Goal: Task Accomplishment & Management: Complete application form

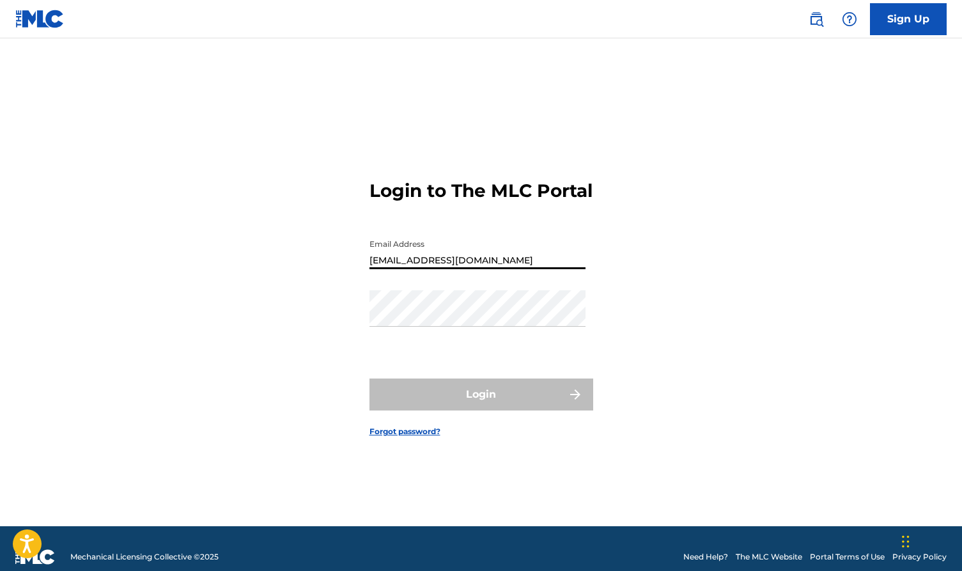
type input "[EMAIL_ADDRESS][DOMAIN_NAME]"
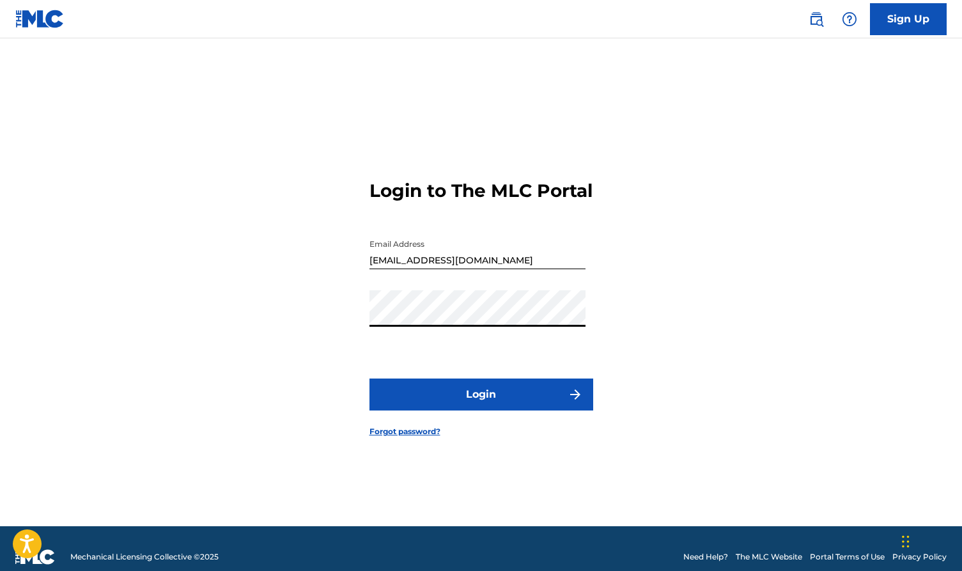
click at [457, 411] on button "Login" at bounding box center [482, 395] width 224 height 32
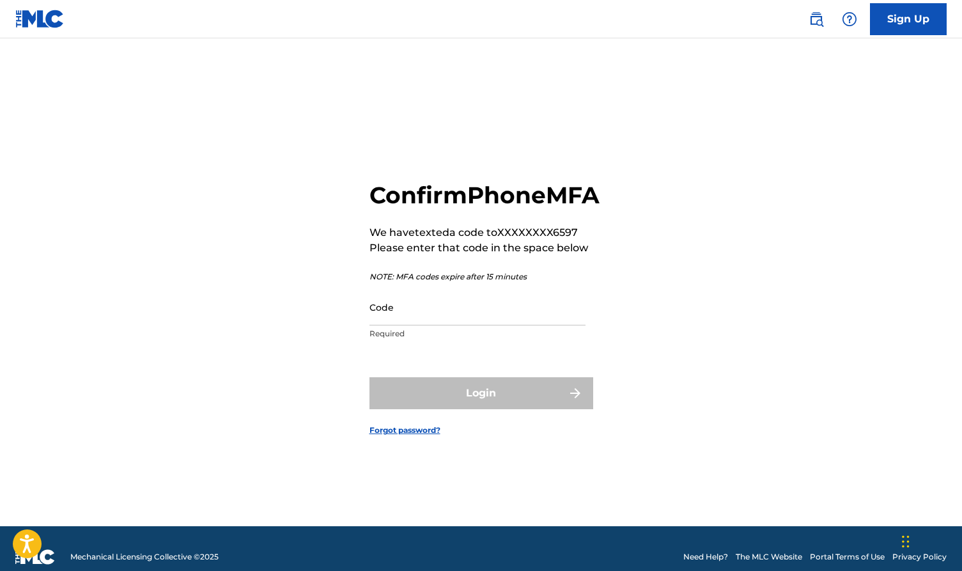
click at [391, 326] on input "Code" at bounding box center [478, 307] width 216 height 36
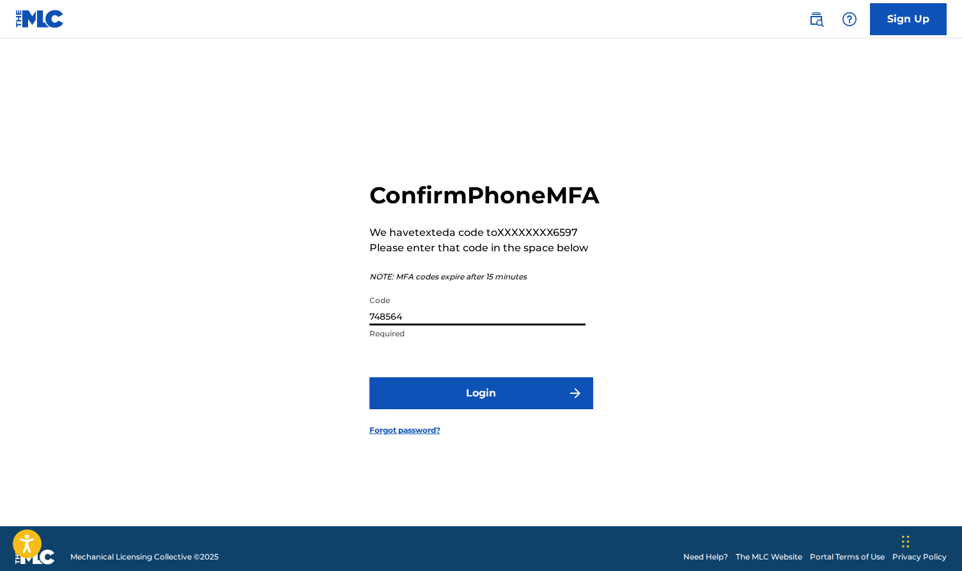
type input "748564"
click at [450, 407] on button "Login" at bounding box center [482, 393] width 224 height 32
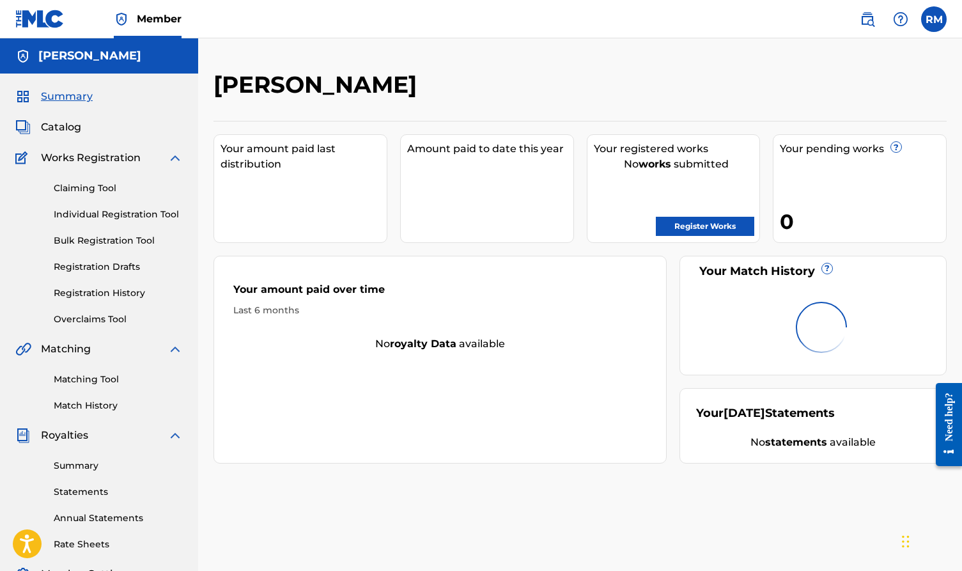
click at [58, 127] on span "Catalog" at bounding box center [61, 127] width 40 height 15
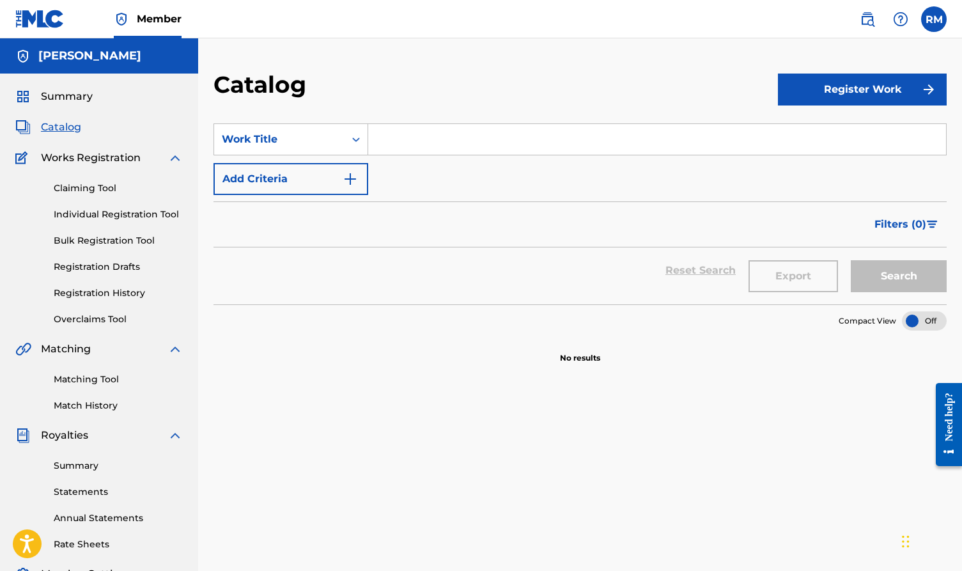
click at [79, 187] on link "Claiming Tool" at bounding box center [118, 188] width 129 height 13
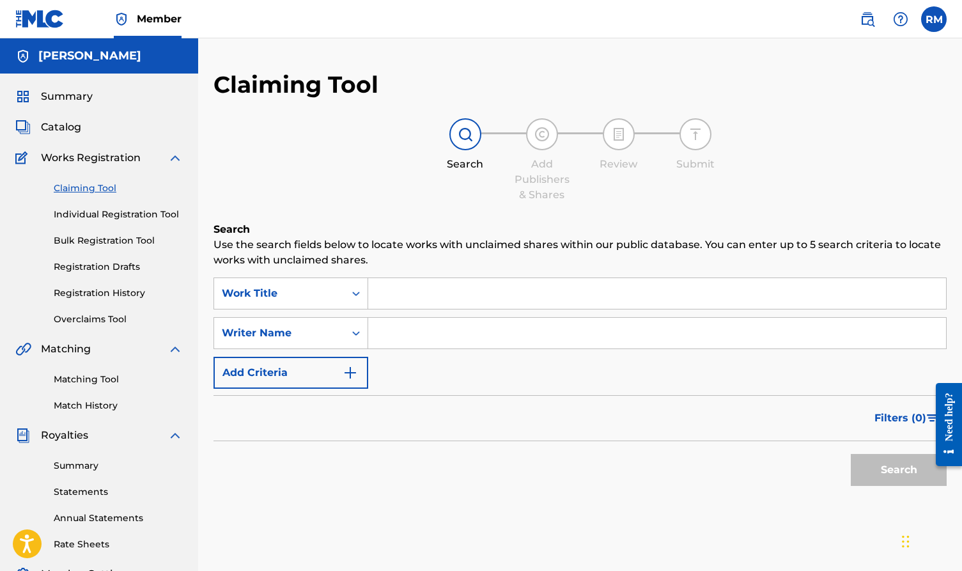
click at [391, 333] on input "Search Form" at bounding box center [657, 333] width 578 height 31
type input "[PERSON_NAME]"
click at [899, 470] on button "Search" at bounding box center [899, 470] width 96 height 32
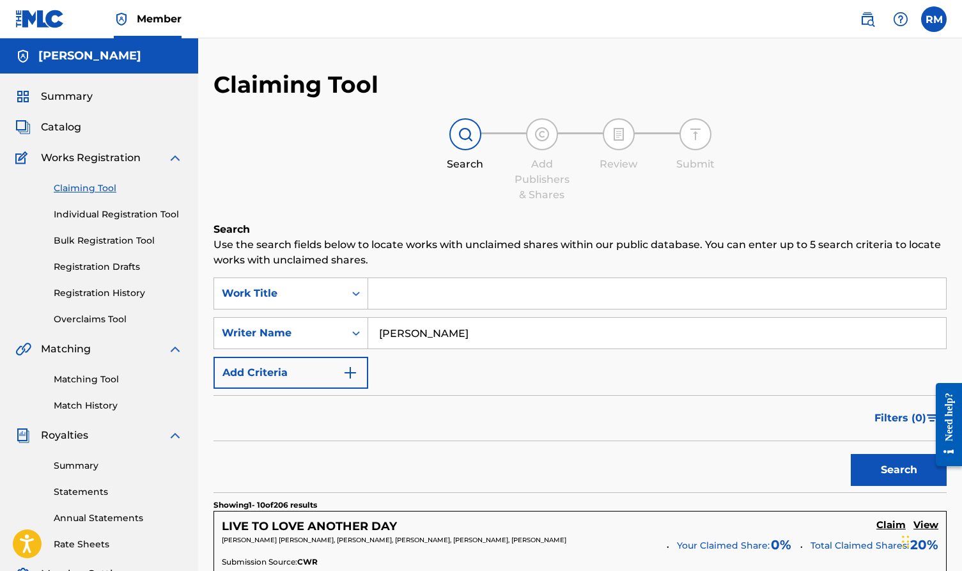
click at [99, 265] on link "Registration Drafts" at bounding box center [118, 266] width 129 height 13
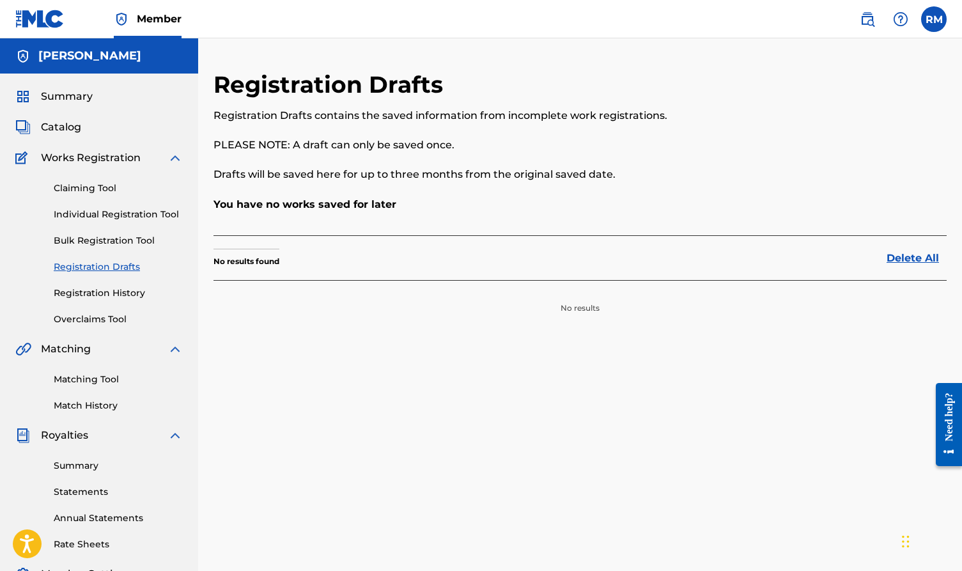
click at [78, 186] on link "Claiming Tool" at bounding box center [118, 188] width 129 height 13
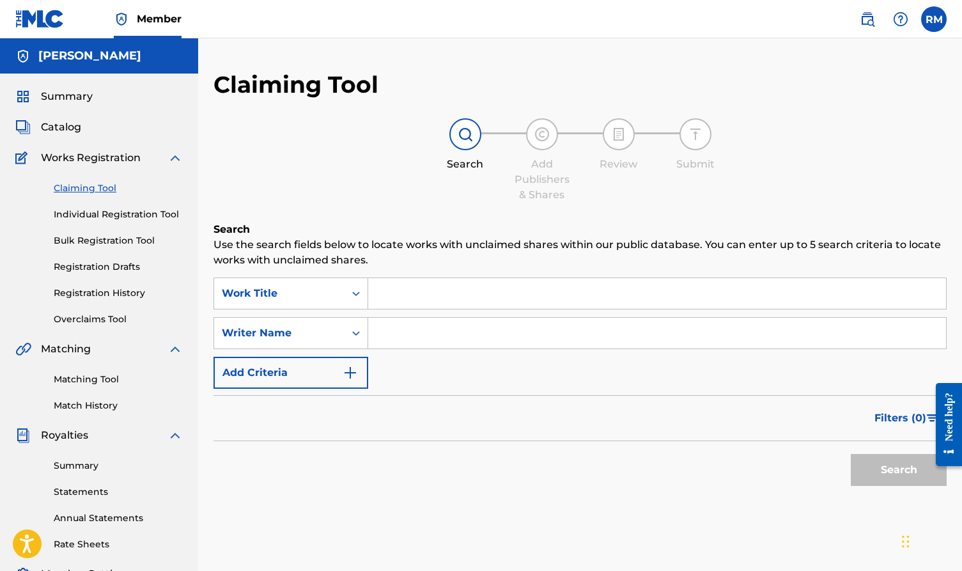
click at [400, 337] on input "Search Form" at bounding box center [657, 333] width 578 height 31
type input "[PERSON_NAME]"
click at [899, 470] on button "Search" at bounding box center [899, 470] width 96 height 32
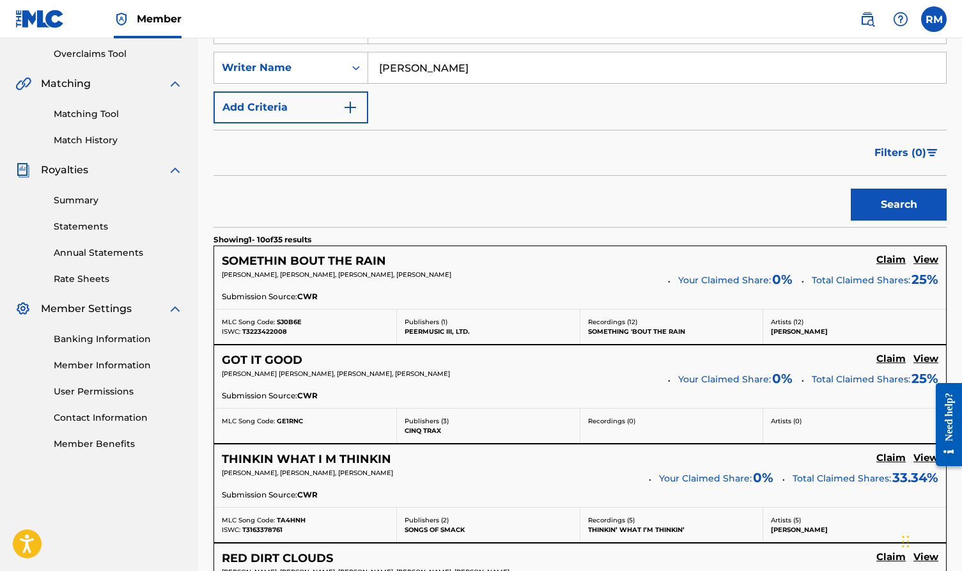
scroll to position [323, 0]
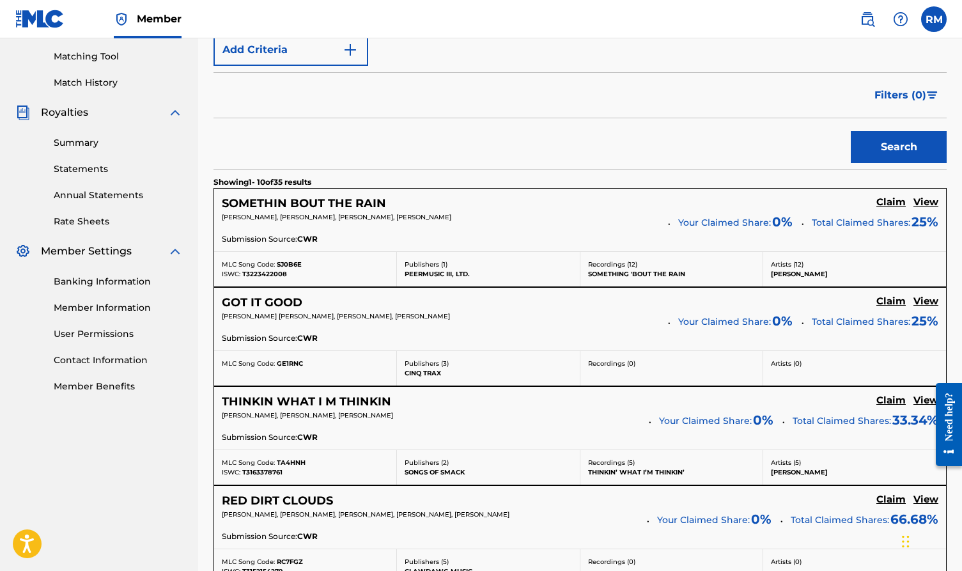
click at [884, 200] on h5 "Claim" at bounding box center [891, 202] width 29 height 12
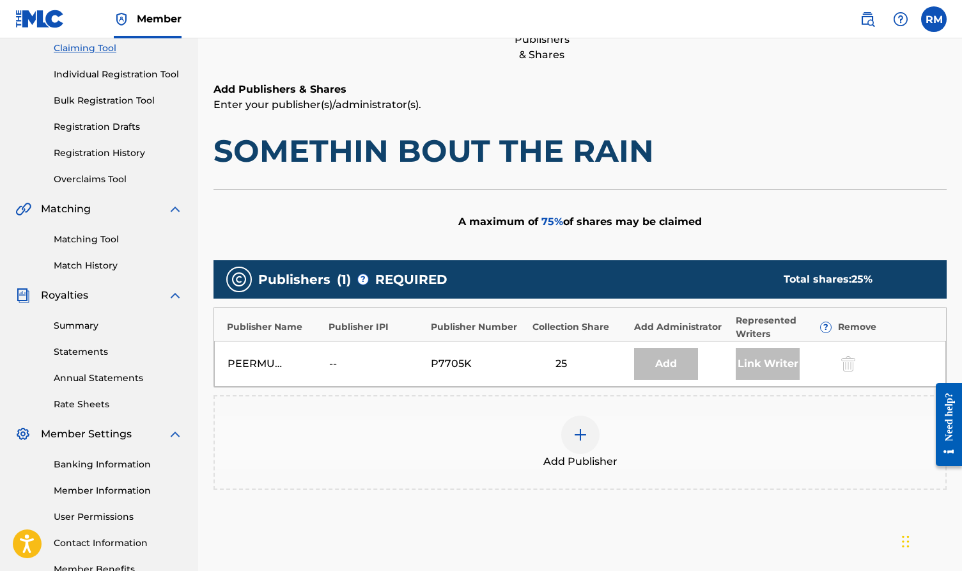
scroll to position [137, 0]
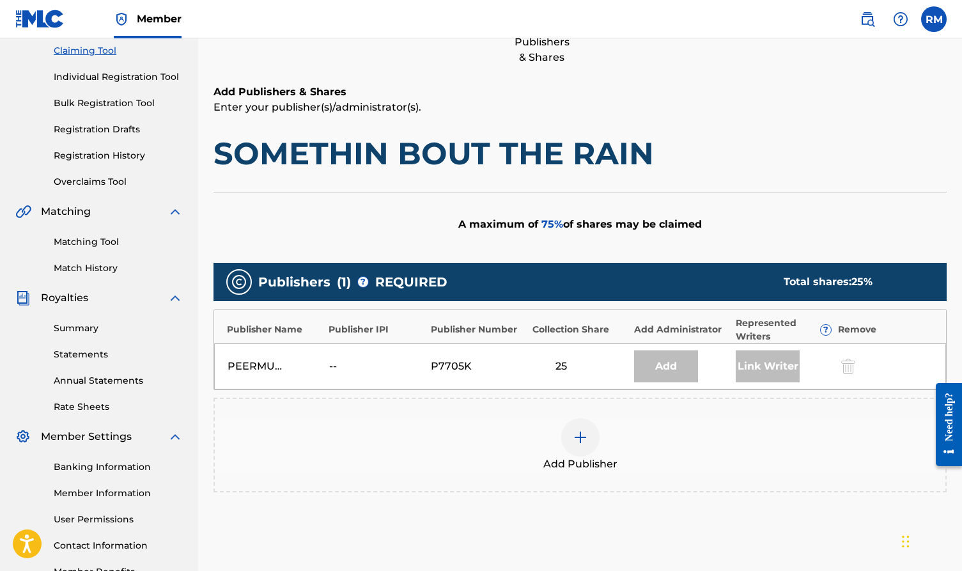
click at [86, 52] on link "Claiming Tool" at bounding box center [118, 50] width 129 height 13
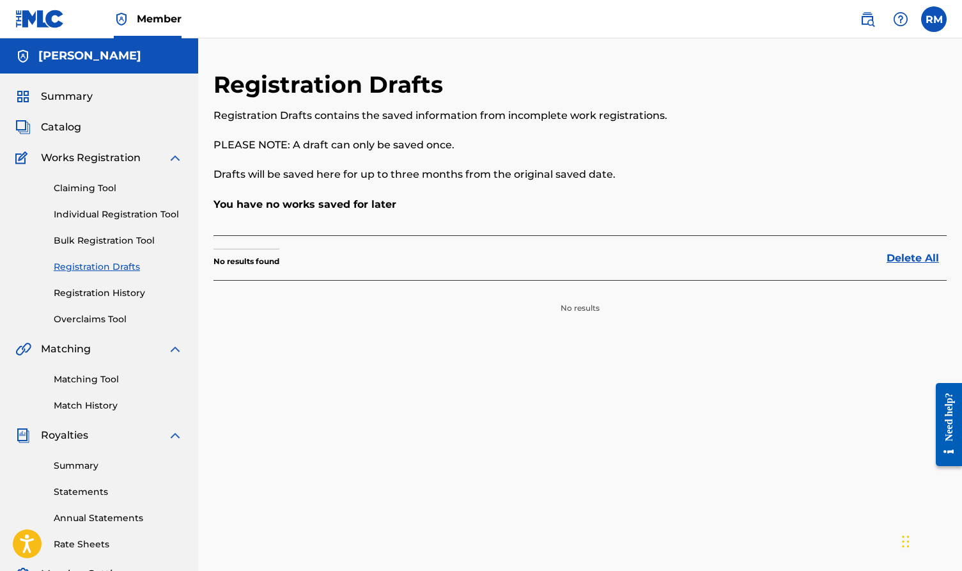
click at [82, 187] on link "Claiming Tool" at bounding box center [118, 188] width 129 height 13
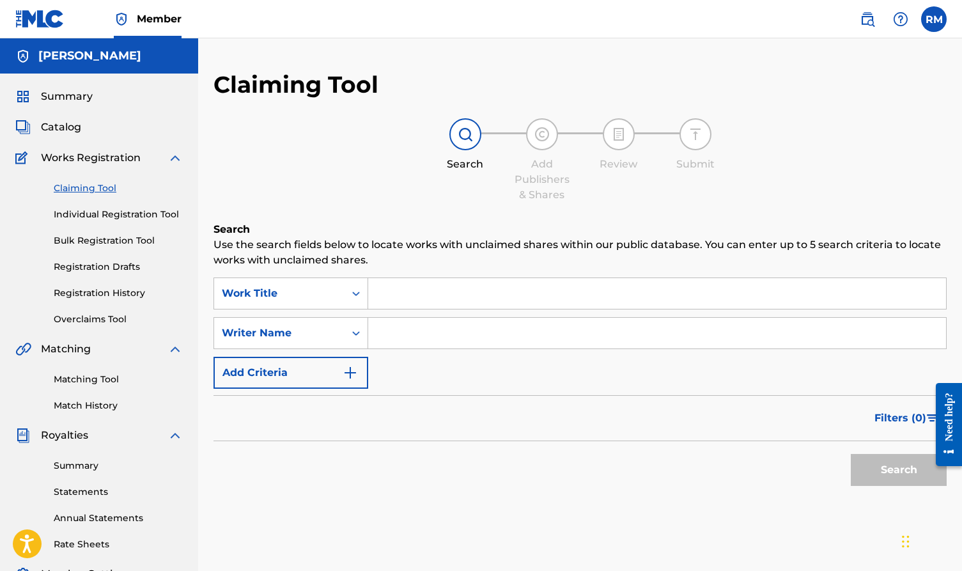
click at [401, 332] on input "Search Form" at bounding box center [657, 333] width 578 height 31
type input "[PERSON_NAME]"
click at [899, 470] on button "Search" at bounding box center [899, 470] width 96 height 32
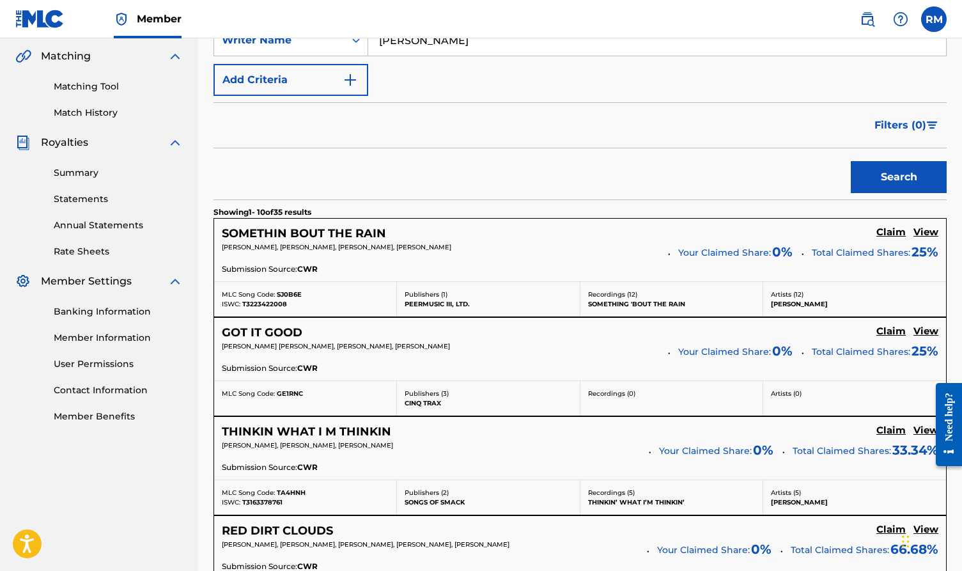
scroll to position [294, 0]
click at [888, 230] on h5 "Claim" at bounding box center [891, 232] width 29 height 12
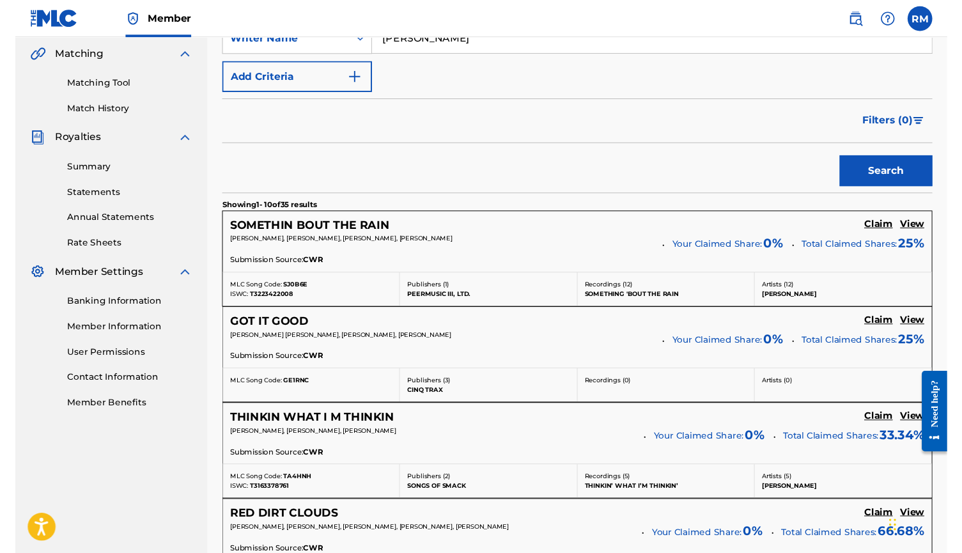
scroll to position [265, 0]
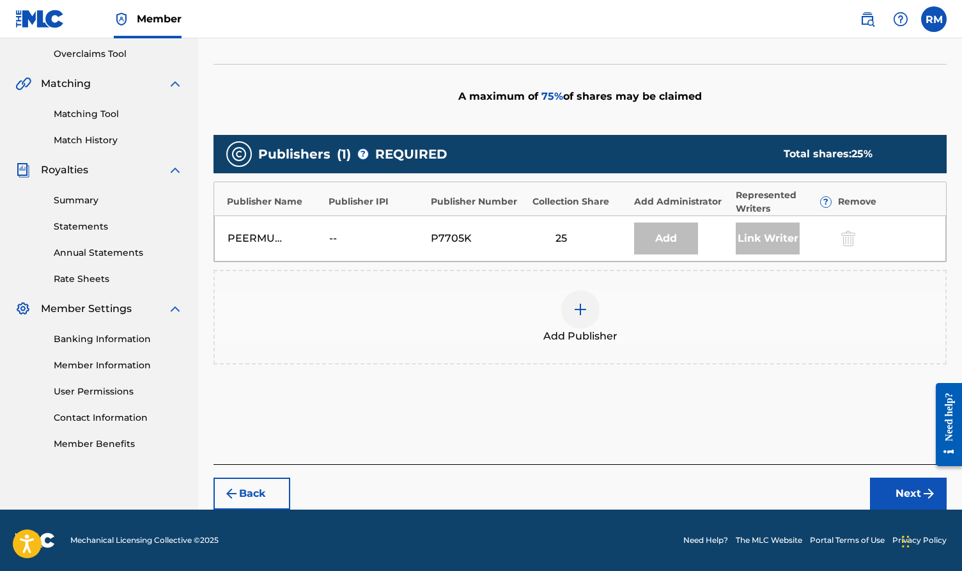
click at [585, 317] on img at bounding box center [580, 309] width 15 height 15
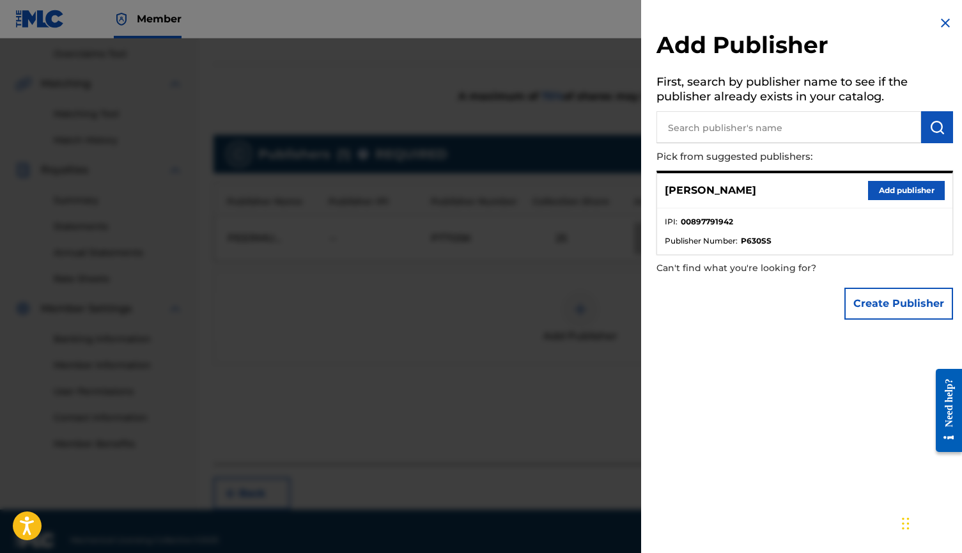
click at [887, 299] on button "Create Publisher" at bounding box center [899, 304] width 109 height 32
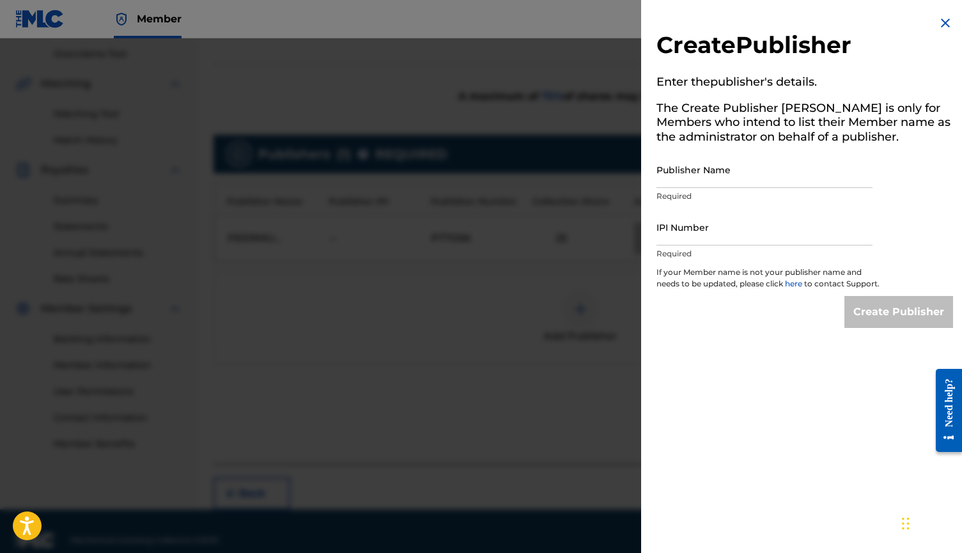
click at [682, 180] on input "Publisher Name" at bounding box center [765, 170] width 216 height 36
type input "Good Problems Music"
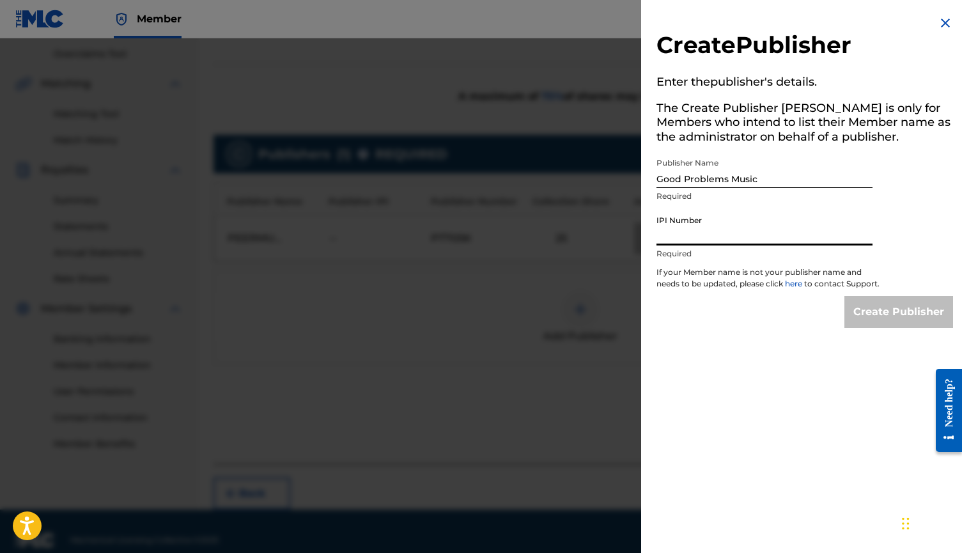
click at [684, 239] on input "IPI Number" at bounding box center [765, 227] width 216 height 36
paste input "01302043521"
type input "01302043521"
click at [870, 324] on input "Create Publisher" at bounding box center [899, 312] width 109 height 32
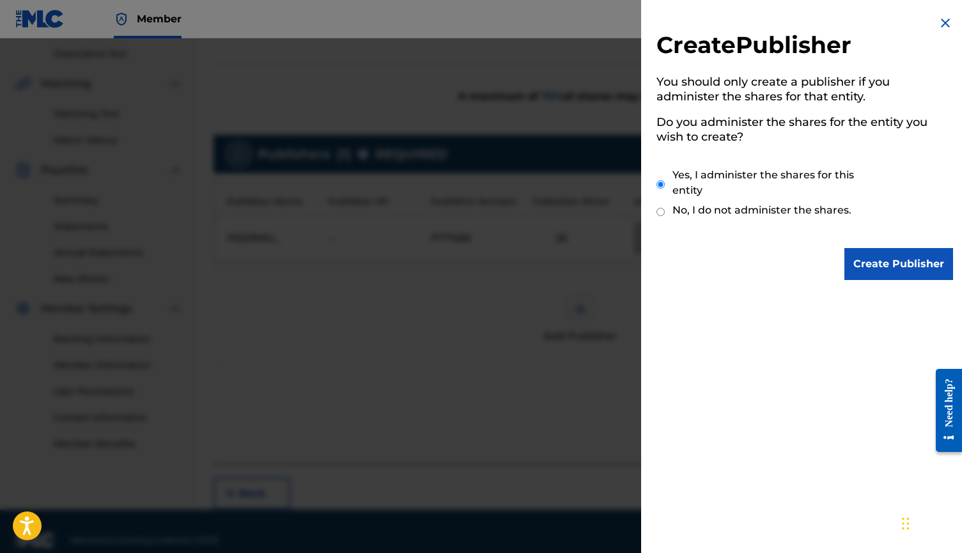
click at [871, 265] on input "Create Publisher" at bounding box center [899, 264] width 109 height 32
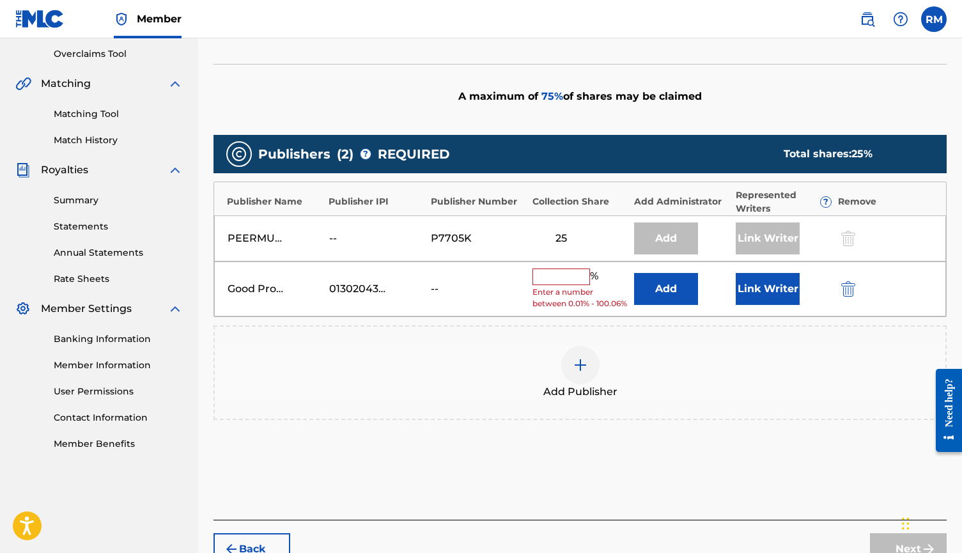
click at [553, 274] on input "text" at bounding box center [562, 277] width 58 height 17
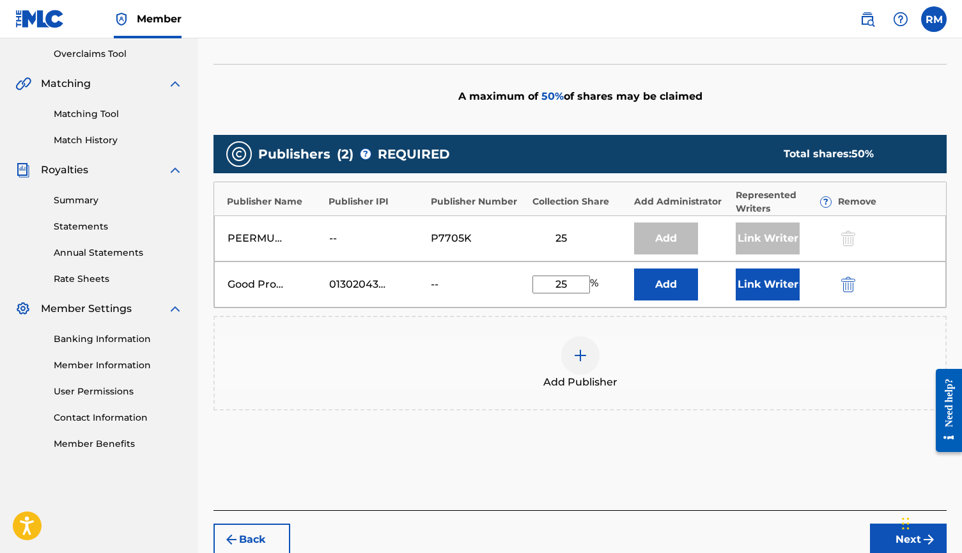
type input "25"
click at [664, 283] on button "Add" at bounding box center [666, 285] width 64 height 32
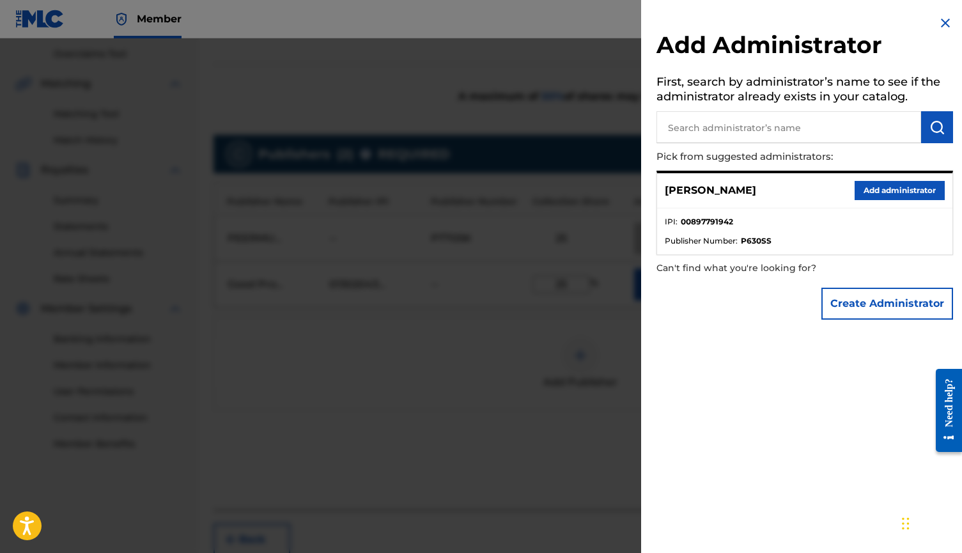
click at [877, 185] on button "Add administrator" at bounding box center [900, 190] width 90 height 19
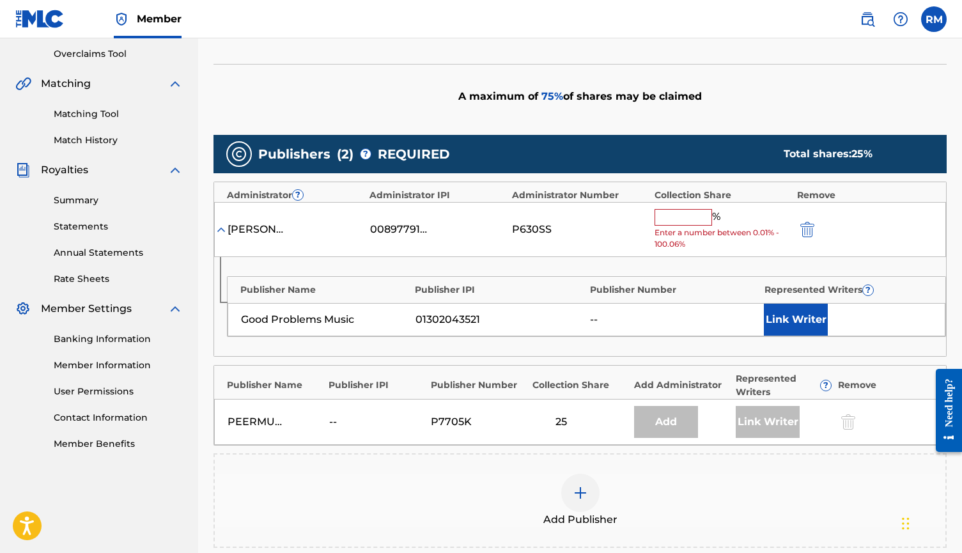
click at [671, 213] on input "text" at bounding box center [684, 217] width 58 height 17
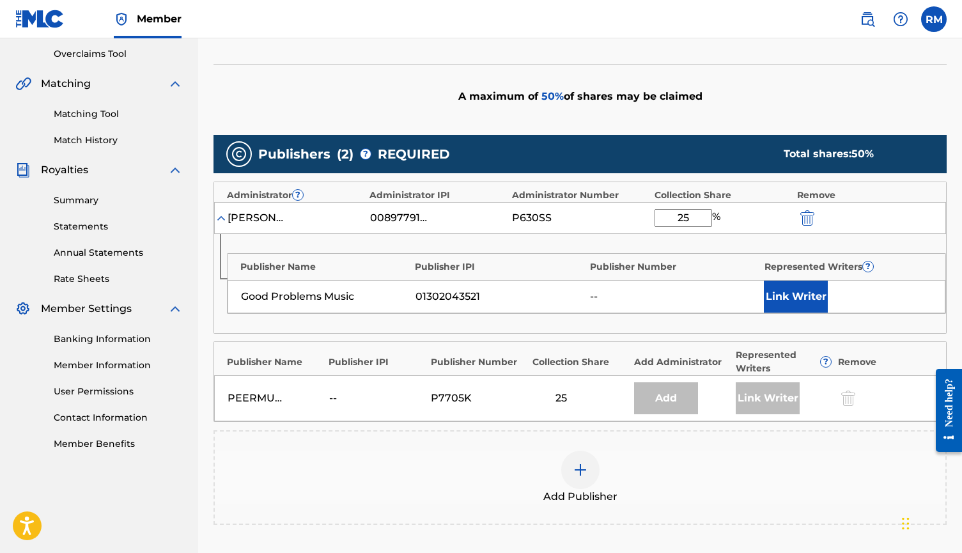
type input "25"
click at [783, 293] on button "Link Writer" at bounding box center [796, 297] width 64 height 32
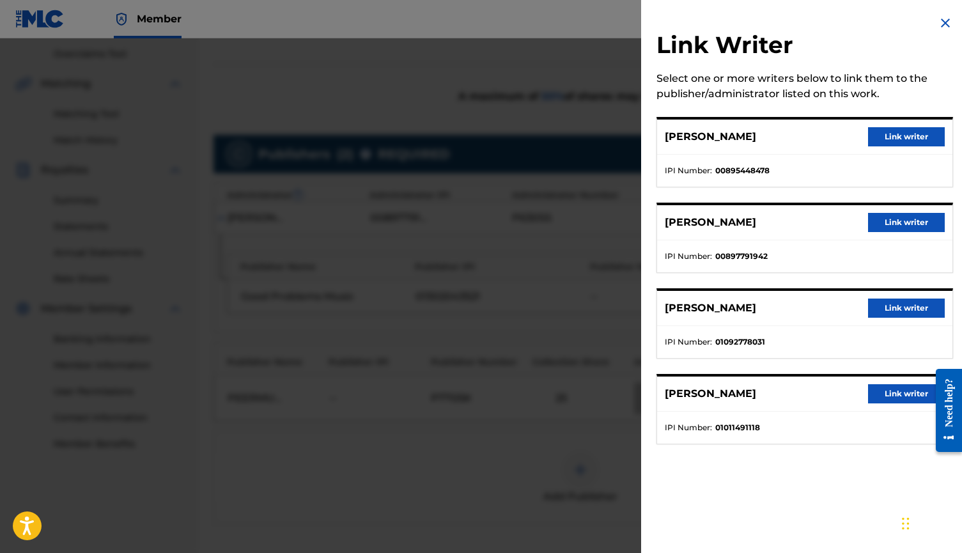
click at [891, 224] on button "Link writer" at bounding box center [906, 222] width 77 height 19
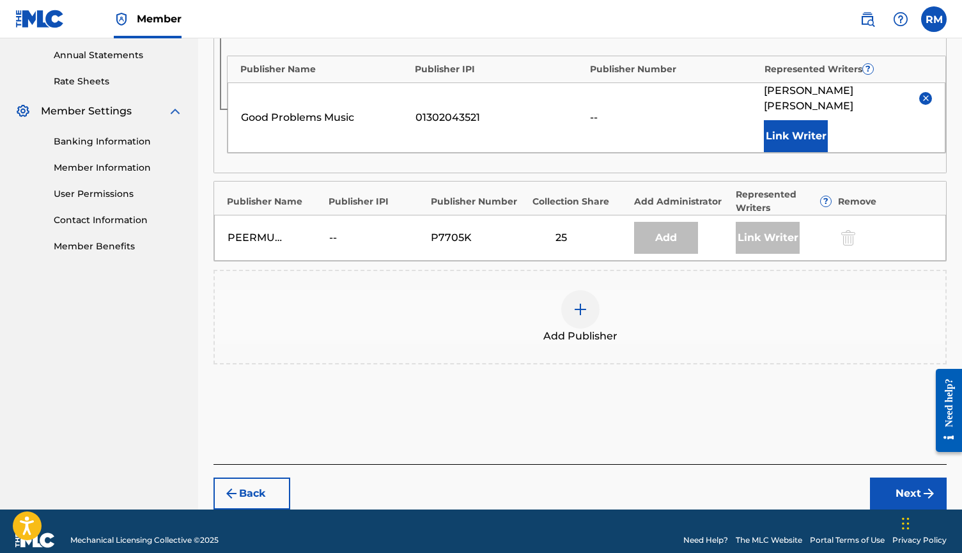
click at [909, 481] on button "Next" at bounding box center [908, 494] width 77 height 32
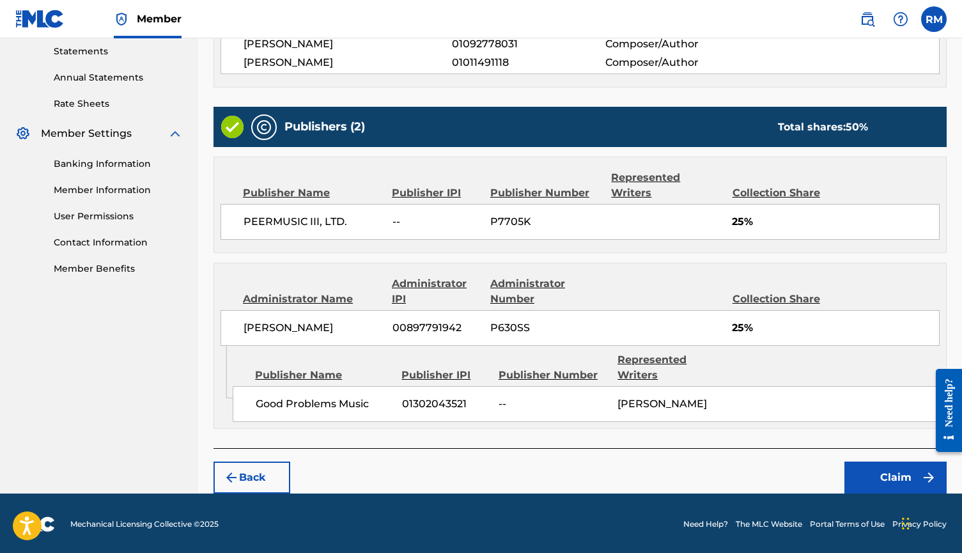
scroll to position [440, 0]
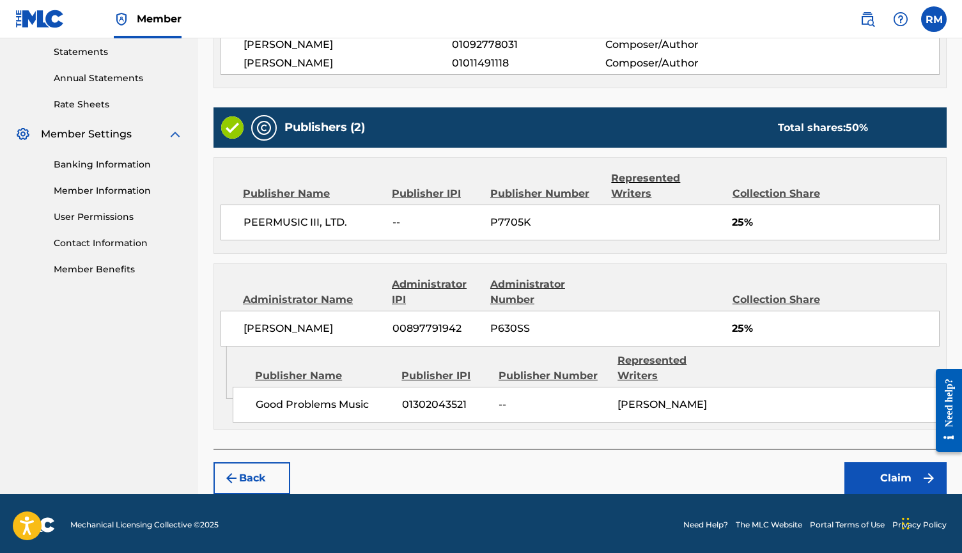
click at [892, 477] on button "Claim" at bounding box center [896, 478] width 102 height 32
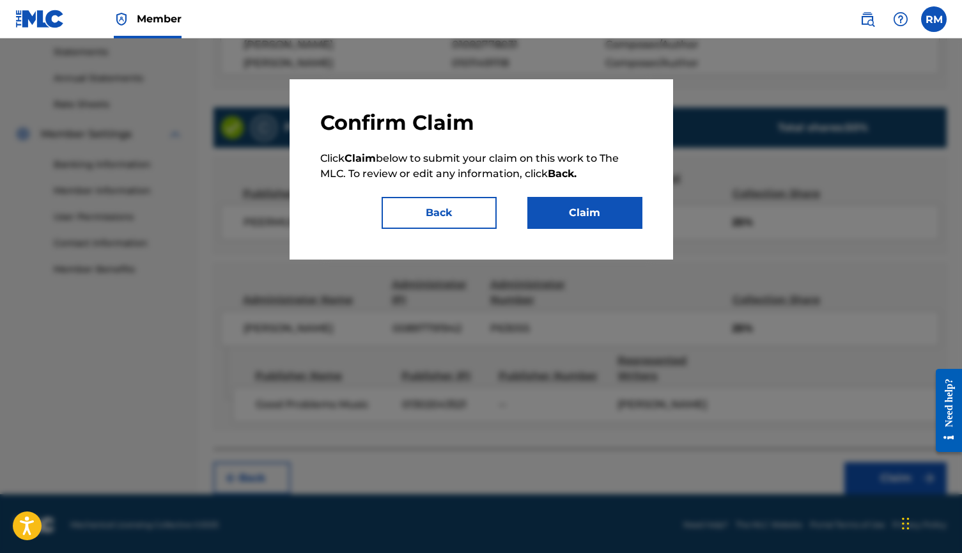
click at [569, 215] on button "Claim" at bounding box center [585, 213] width 115 height 32
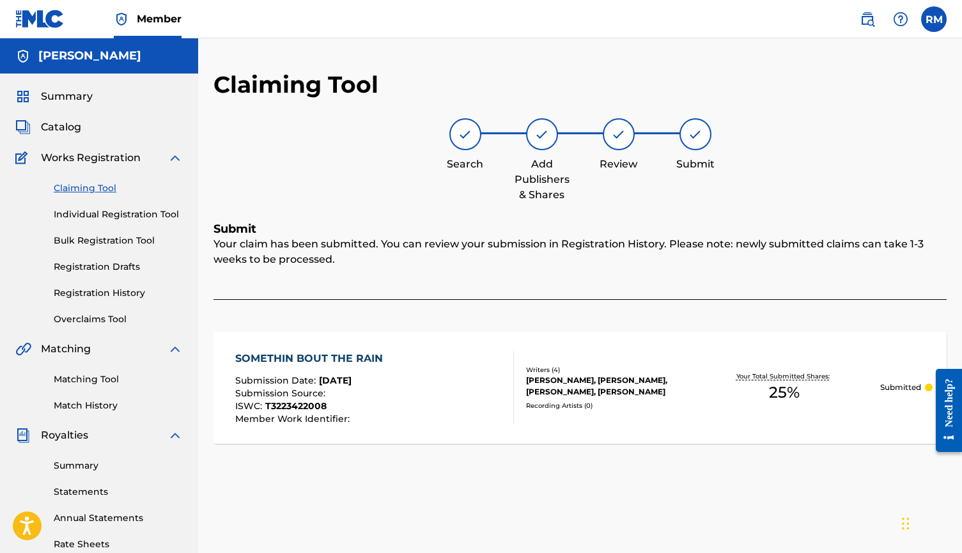
scroll to position [0, 0]
click at [91, 288] on link "Registration History" at bounding box center [118, 293] width 129 height 13
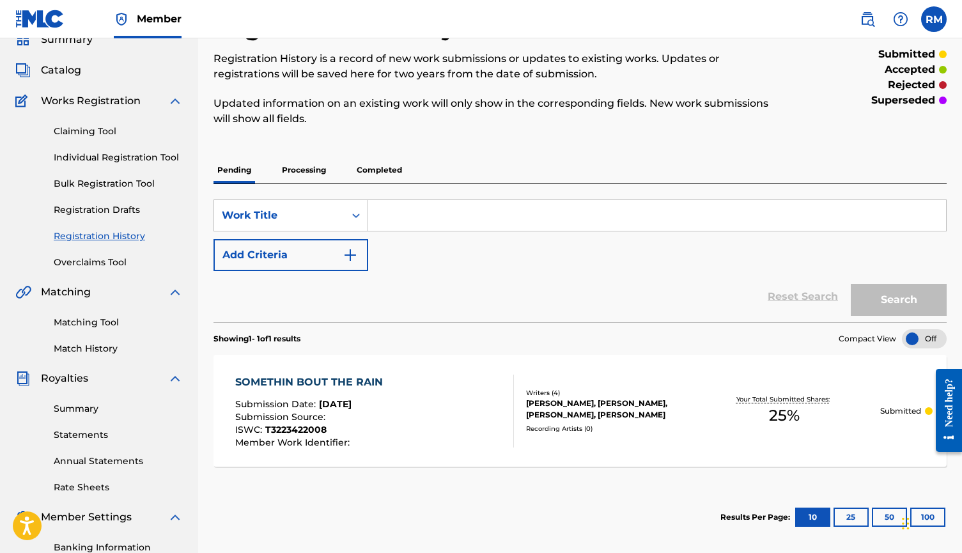
scroll to position [59, 0]
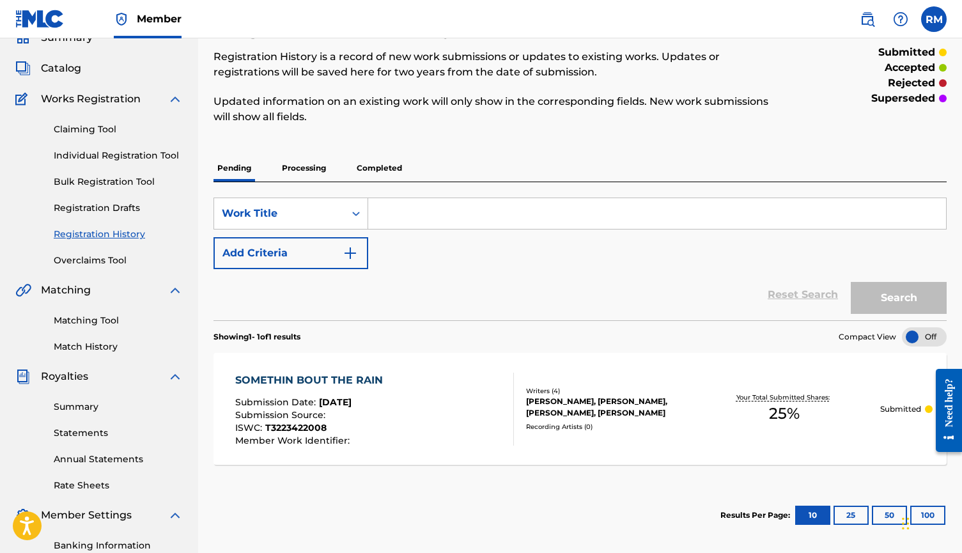
click at [296, 168] on p "Processing" at bounding box center [304, 168] width 52 height 27
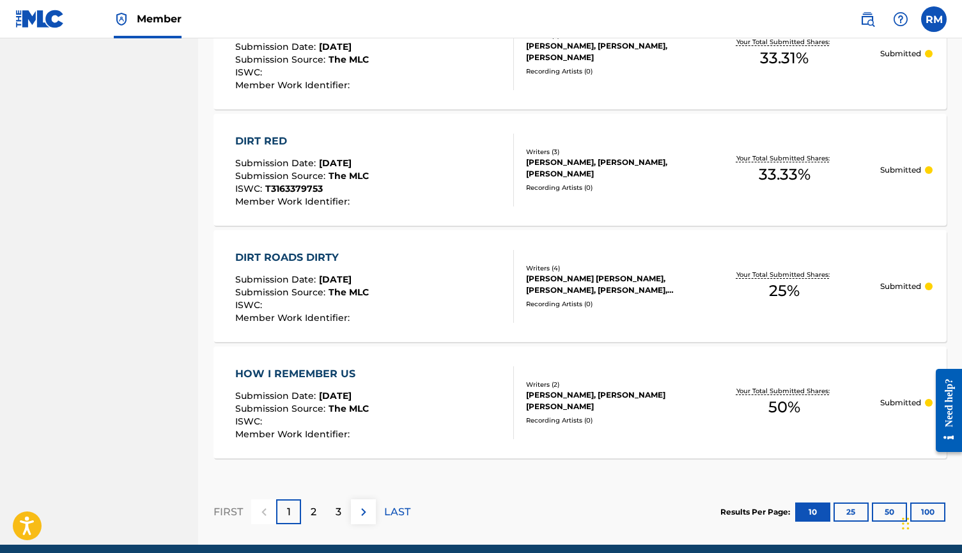
scroll to position [1123, 0]
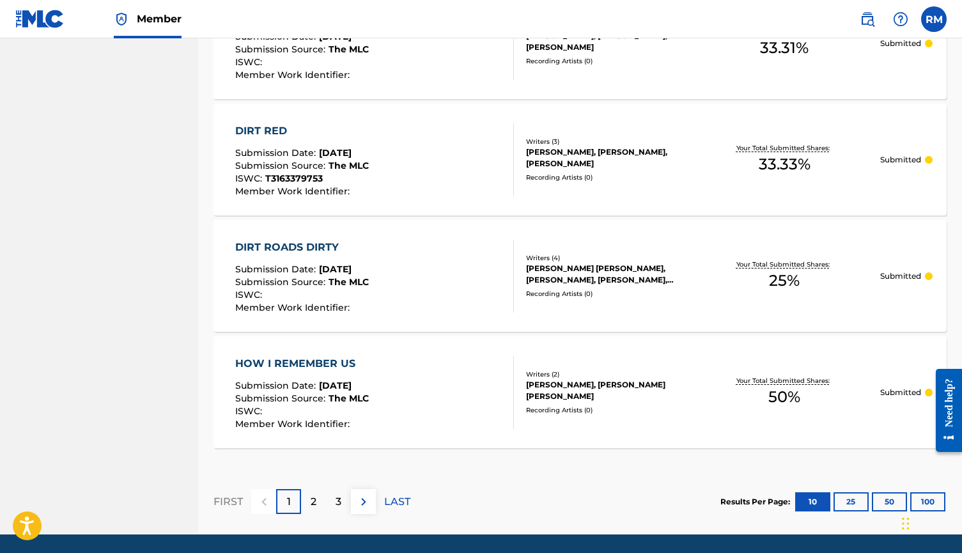
click at [318, 499] on div "2" at bounding box center [313, 501] width 25 height 25
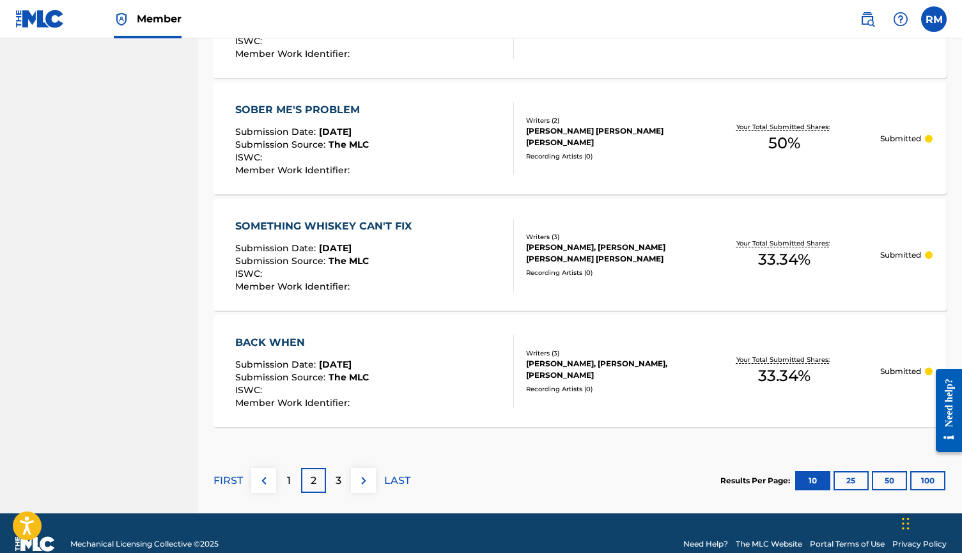
scroll to position [1144, 0]
click at [338, 482] on p "3" at bounding box center [339, 480] width 6 height 15
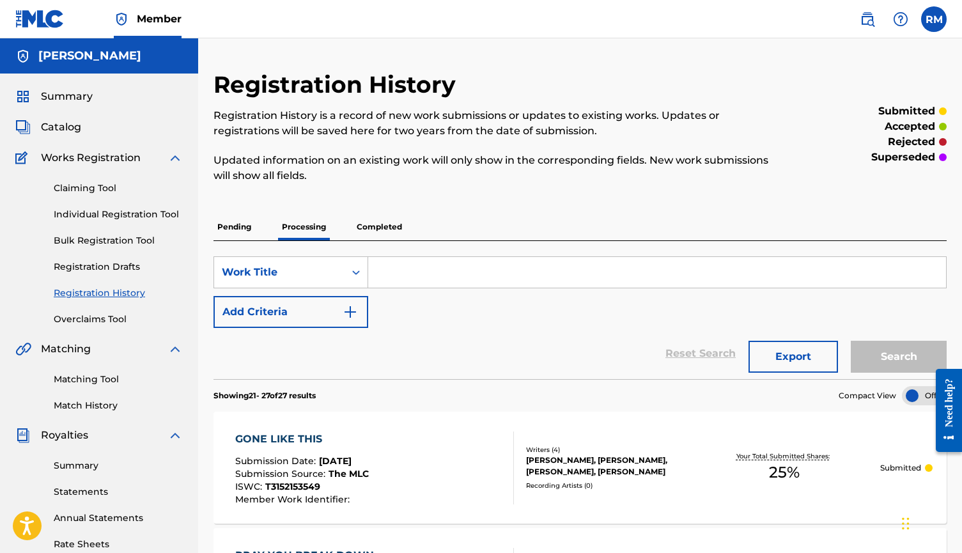
scroll to position [0, 0]
click at [86, 192] on link "Claiming Tool" at bounding box center [118, 188] width 129 height 13
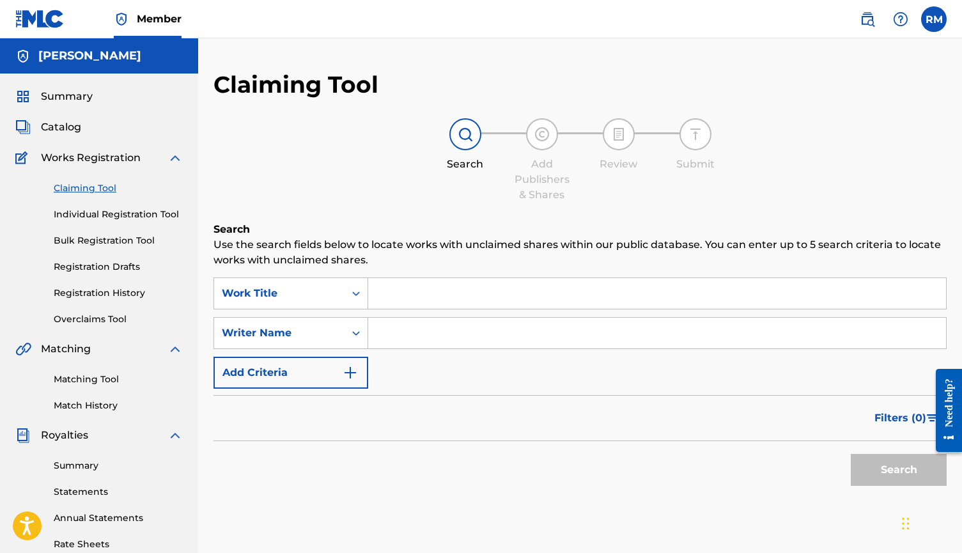
click at [417, 325] on input "Search Form" at bounding box center [657, 333] width 578 height 31
type input "[PERSON_NAME]"
click at [867, 473] on button "Search" at bounding box center [899, 470] width 96 height 32
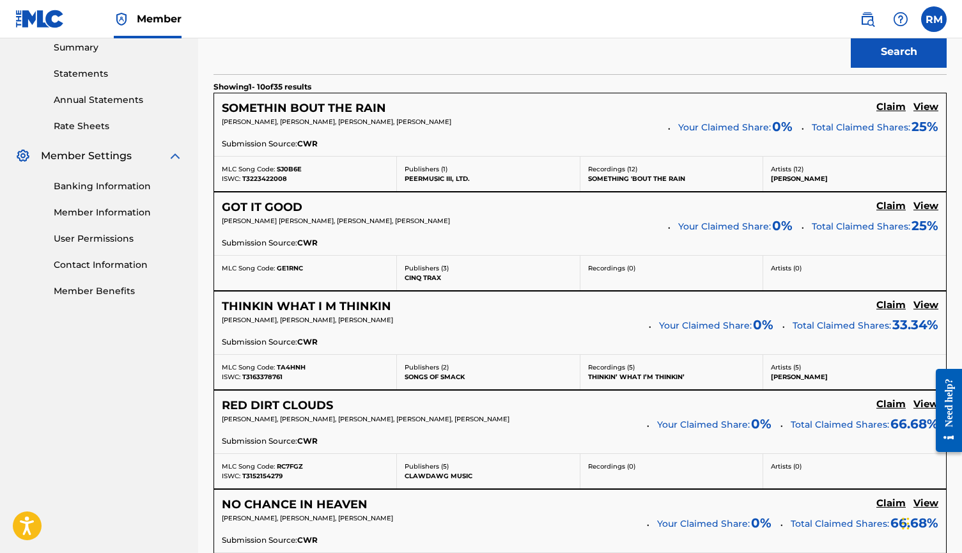
scroll to position [430, 0]
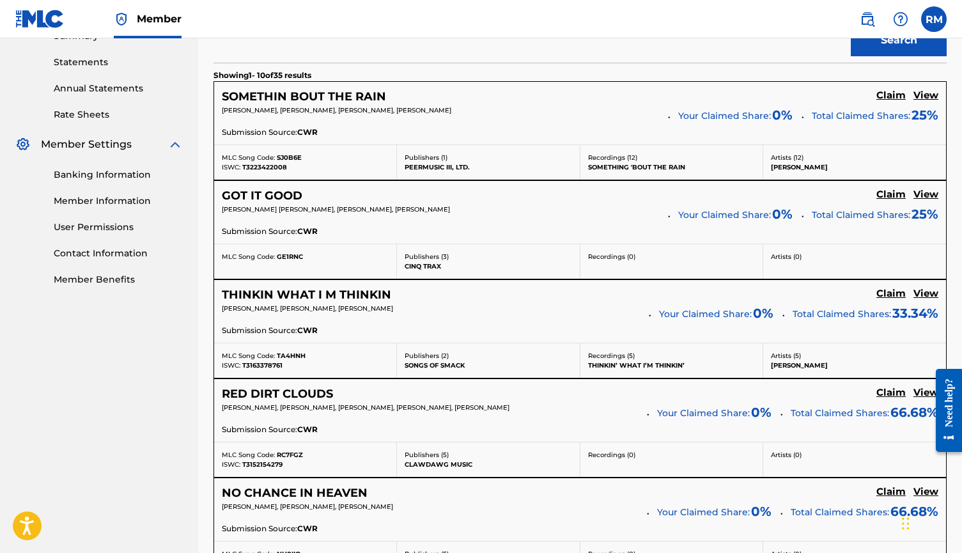
click at [887, 102] on h5 "Claim" at bounding box center [891, 96] width 29 height 12
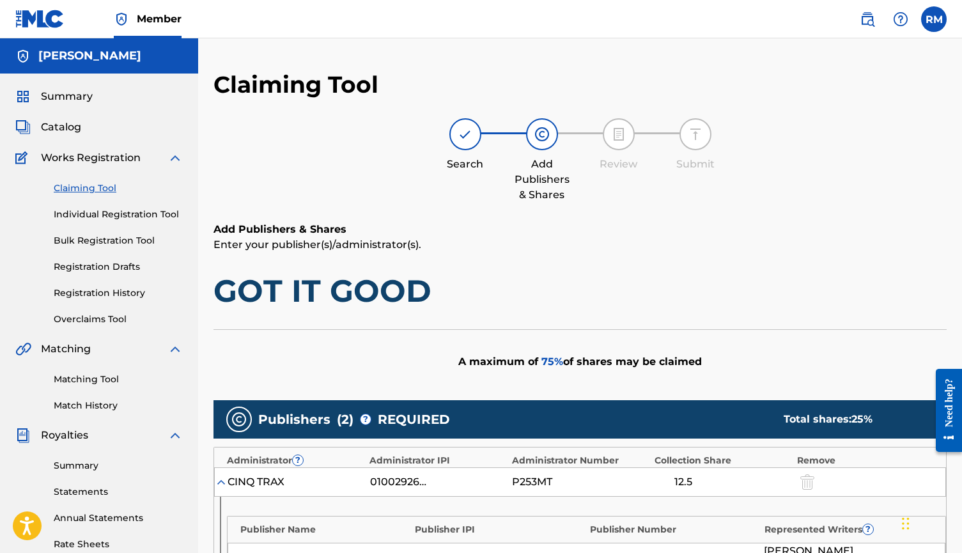
scroll to position [0, 0]
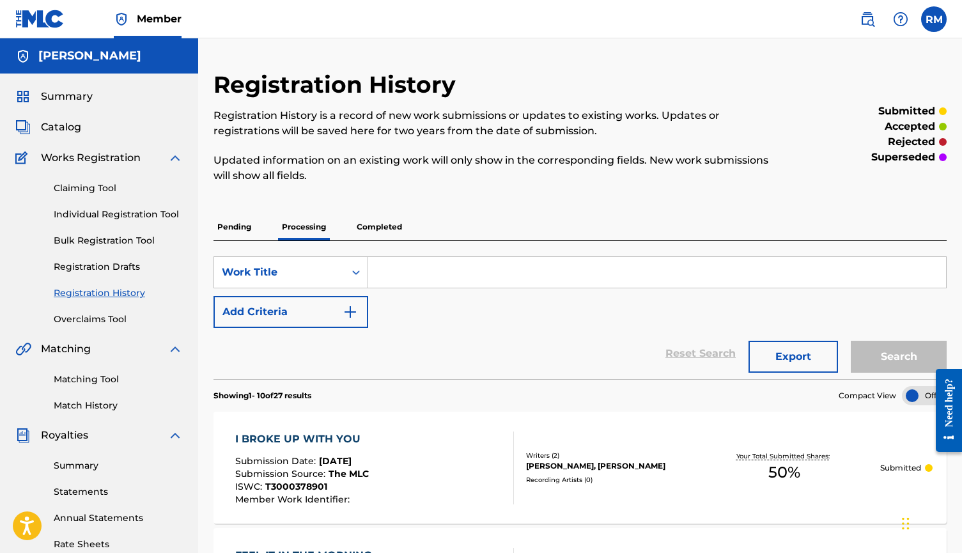
click at [91, 189] on link "Claiming Tool" at bounding box center [118, 188] width 129 height 13
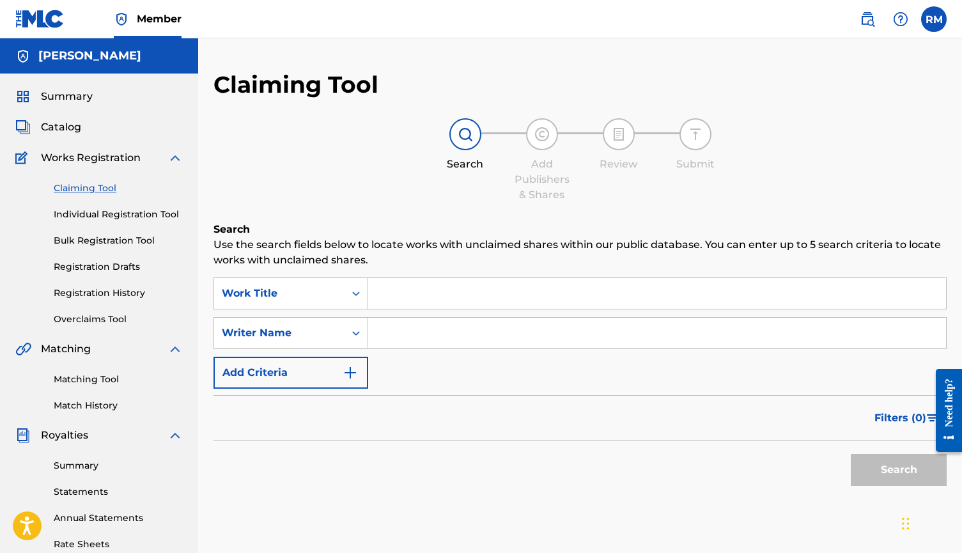
click at [432, 336] on input "Search Form" at bounding box center [657, 333] width 578 height 31
type input "[PERSON_NAME]"
click at [860, 467] on button "Search" at bounding box center [899, 470] width 96 height 32
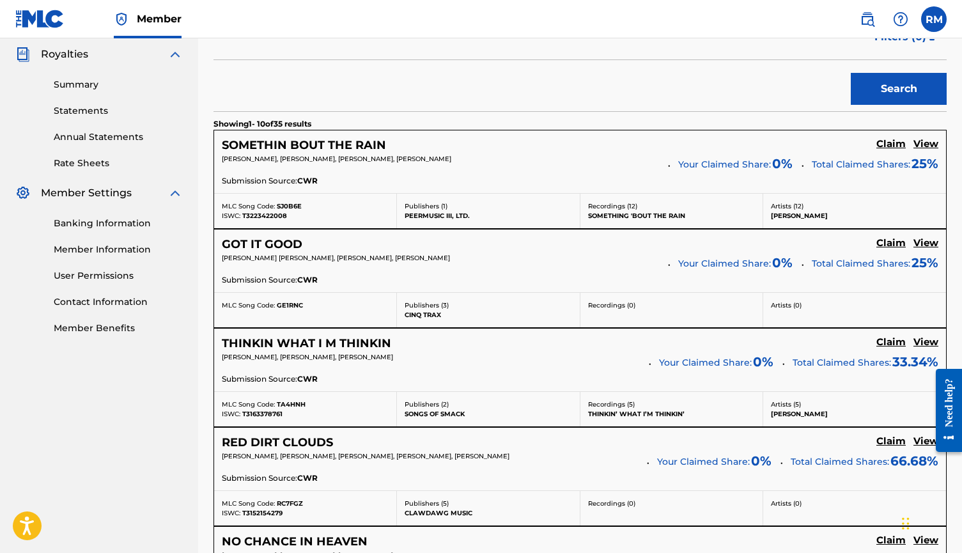
scroll to position [385, 0]
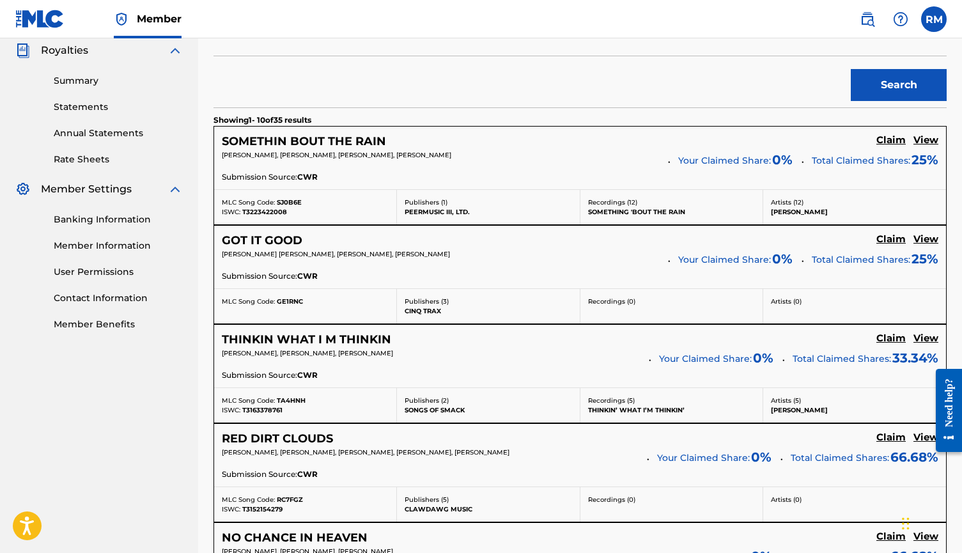
click at [887, 146] on h5 "Claim" at bounding box center [891, 140] width 29 height 12
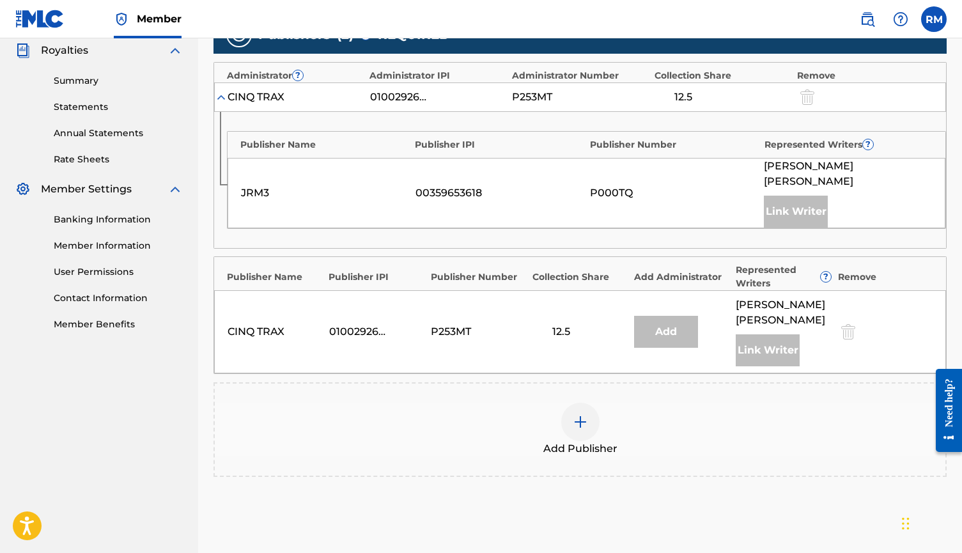
click at [579, 414] on img at bounding box center [580, 421] width 15 height 15
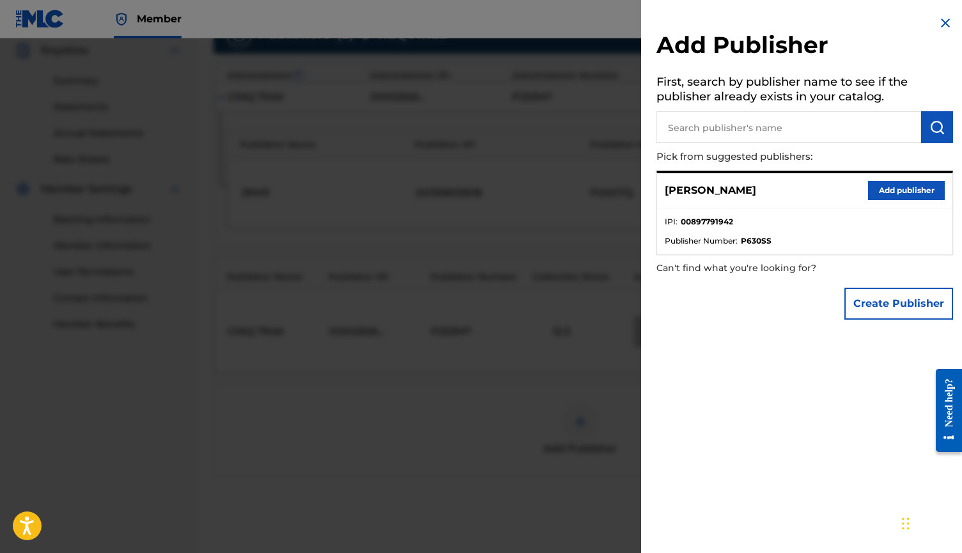
click at [875, 296] on button "Create Publisher" at bounding box center [899, 304] width 109 height 32
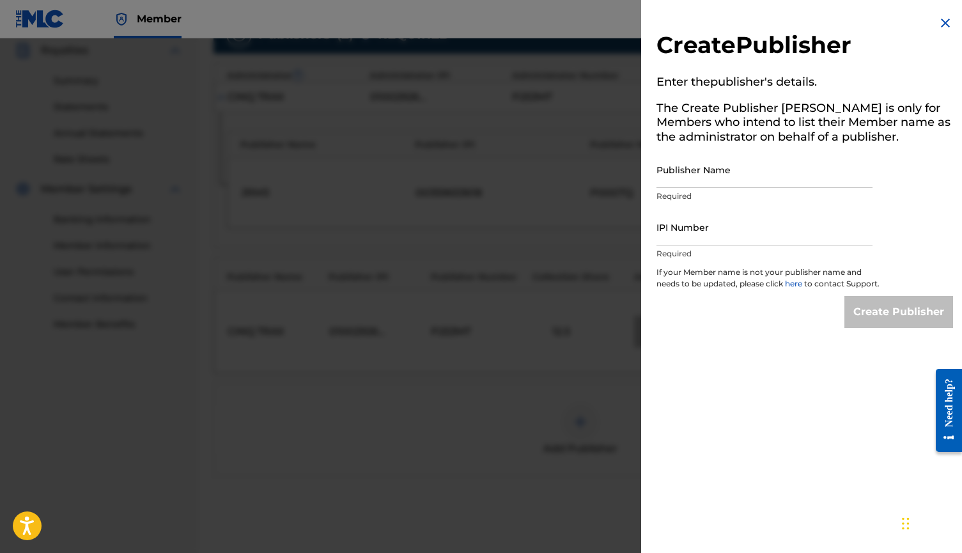
click at [678, 175] on input "Publisher Name" at bounding box center [765, 170] width 216 height 36
type input "Good Problems Music"
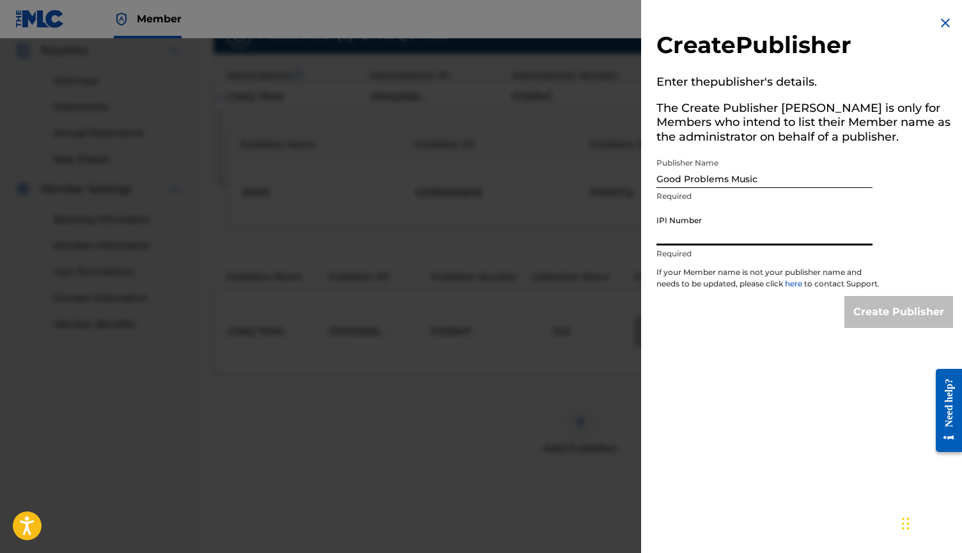
click at [698, 240] on input "IPI Number" at bounding box center [765, 227] width 216 height 36
paste input "01302043521"
type input "01302043521"
click at [888, 328] on input "Create Publisher" at bounding box center [899, 312] width 109 height 32
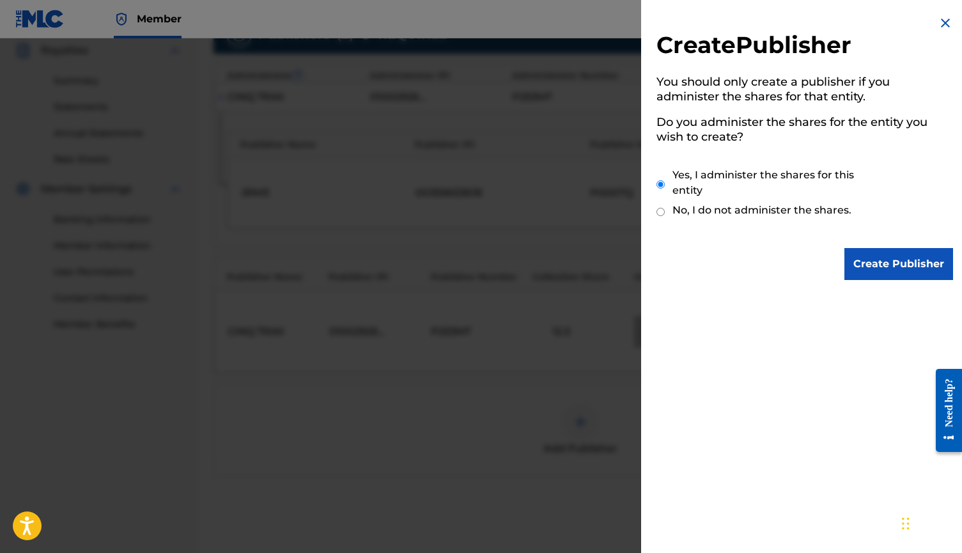
click at [882, 262] on input "Create Publisher" at bounding box center [899, 264] width 109 height 32
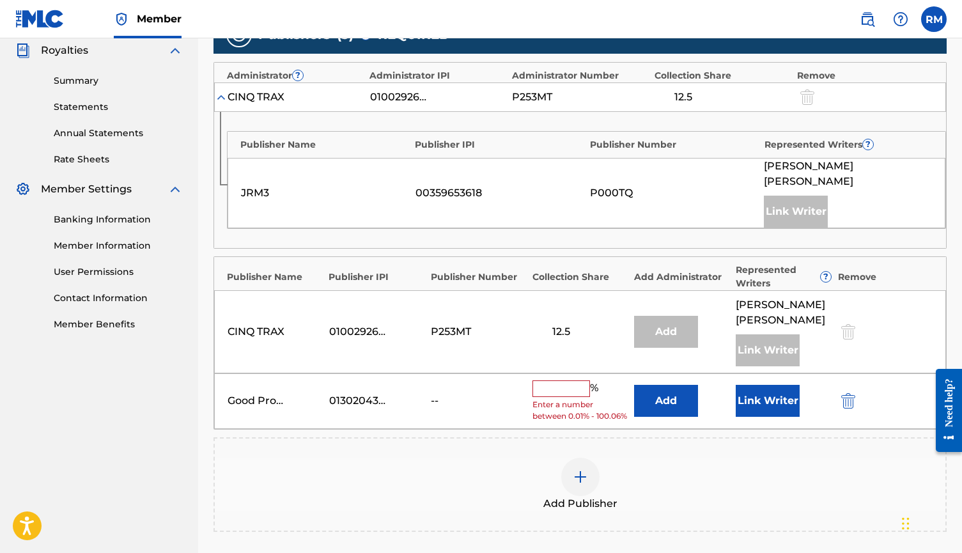
click at [544, 381] on input "text" at bounding box center [562, 389] width 58 height 17
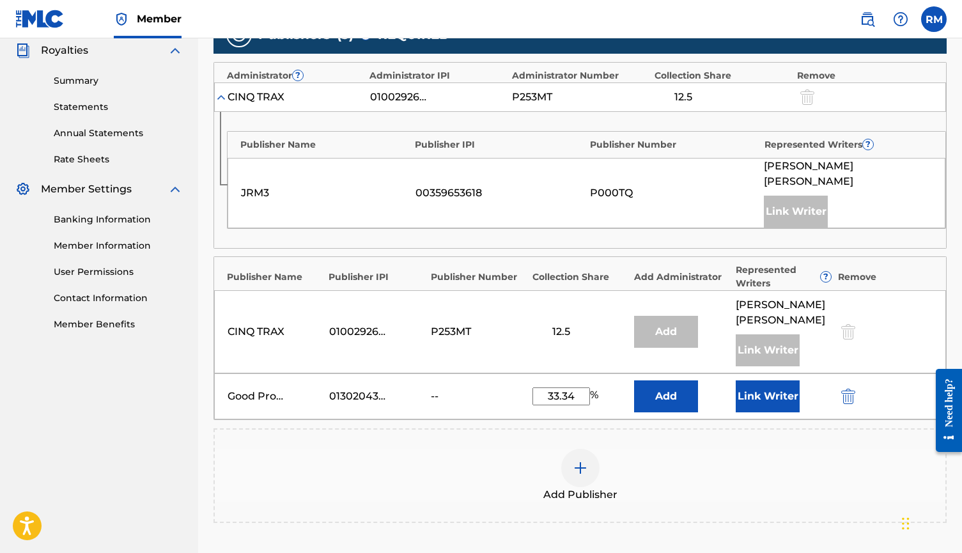
type input "33.34"
click at [664, 382] on button "Add" at bounding box center [666, 397] width 64 height 32
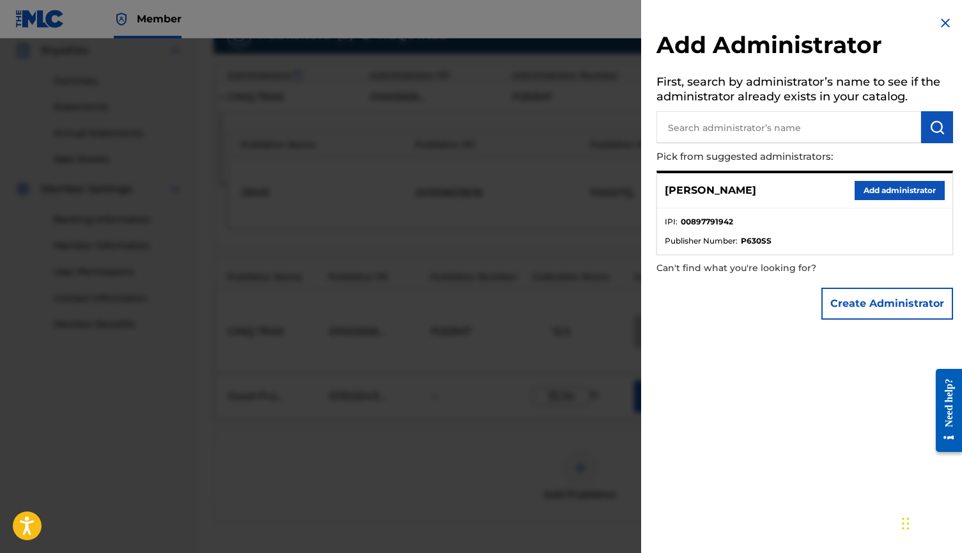
click at [876, 194] on button "Add administrator" at bounding box center [900, 190] width 90 height 19
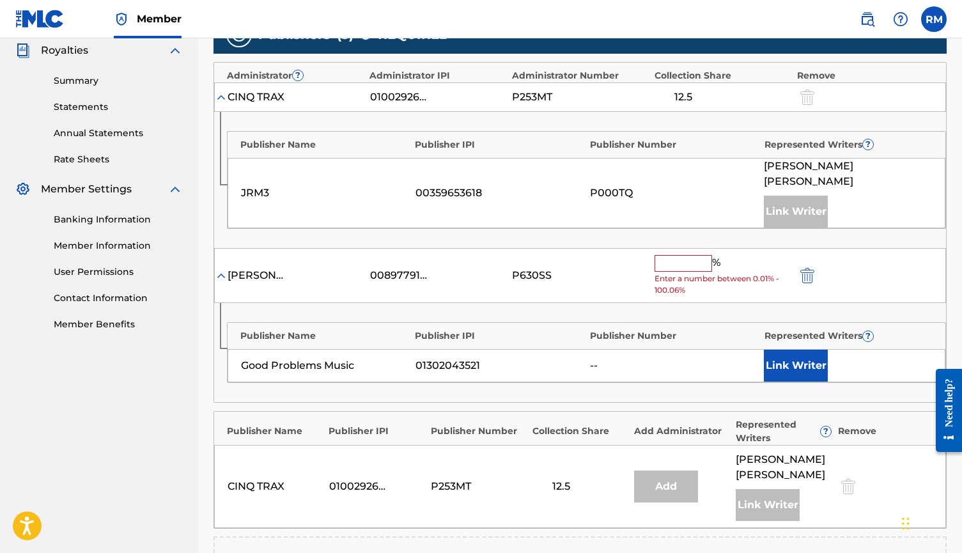
click at [679, 255] on input "text" at bounding box center [684, 263] width 58 height 17
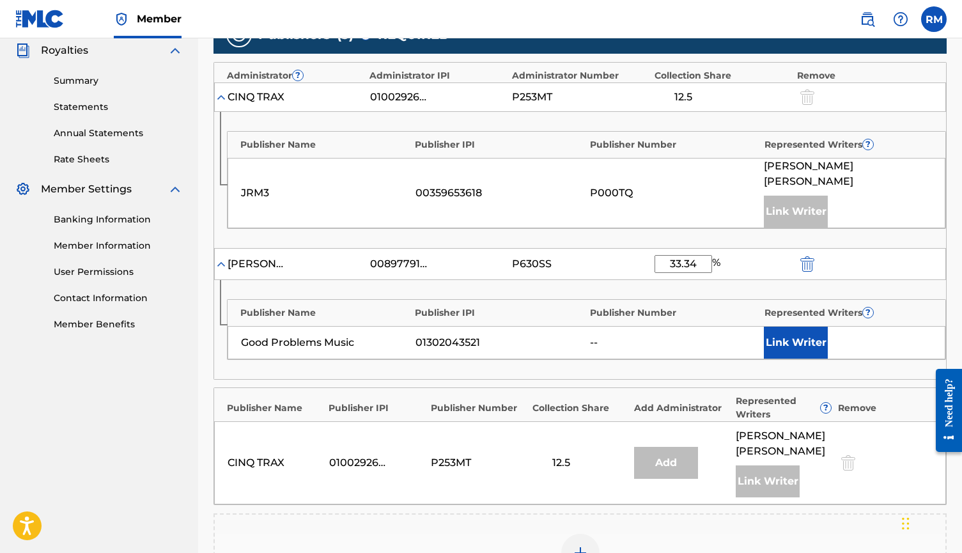
type input "33.34"
click at [782, 327] on button "Link Writer" at bounding box center [796, 343] width 64 height 32
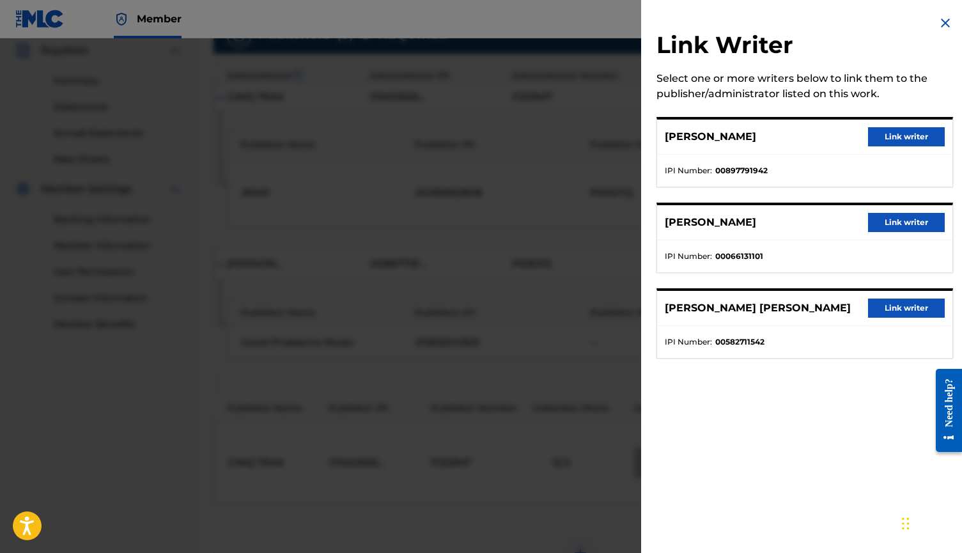
click at [890, 136] on button "Link writer" at bounding box center [906, 136] width 77 height 19
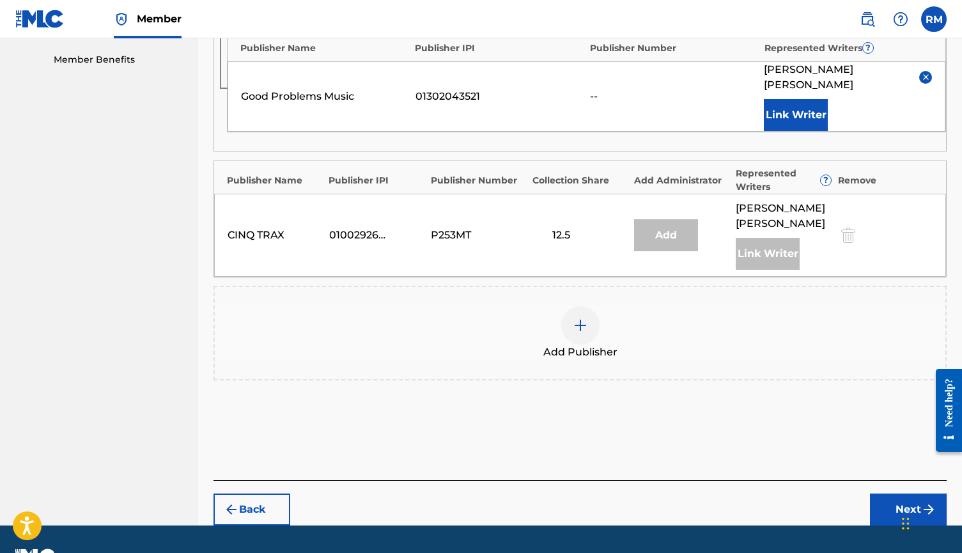
click at [894, 494] on button "Next" at bounding box center [908, 510] width 77 height 32
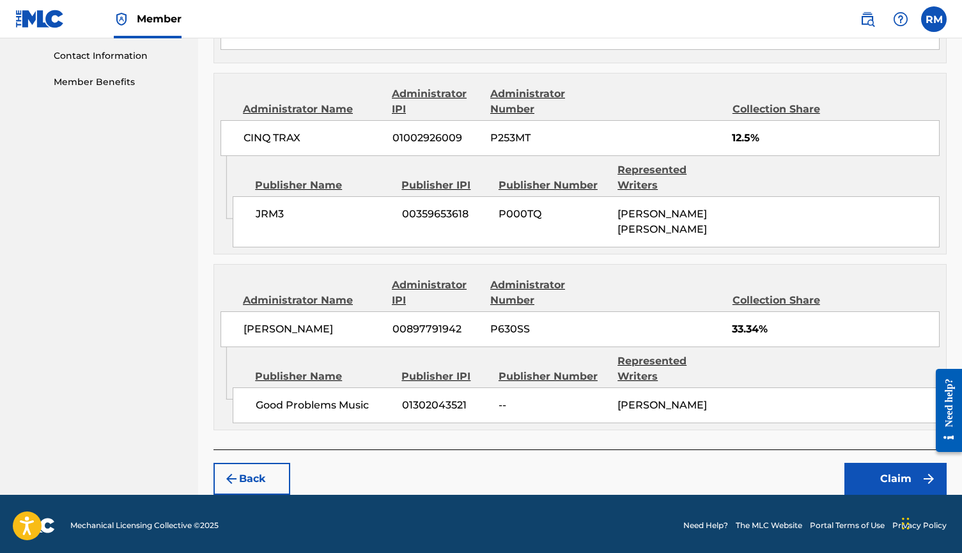
scroll to position [627, 0]
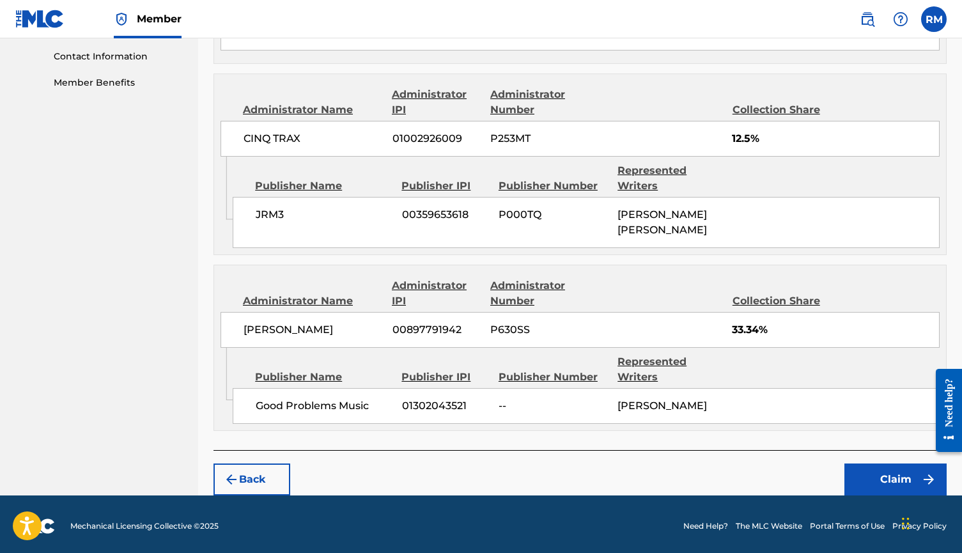
click at [881, 475] on button "Claim" at bounding box center [896, 480] width 102 height 32
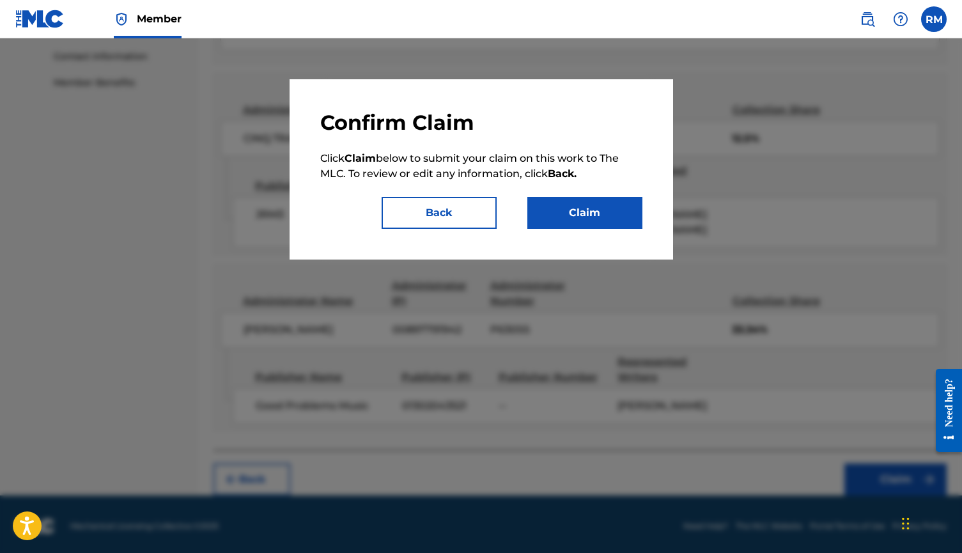
click at [576, 210] on button "Claim" at bounding box center [585, 213] width 115 height 32
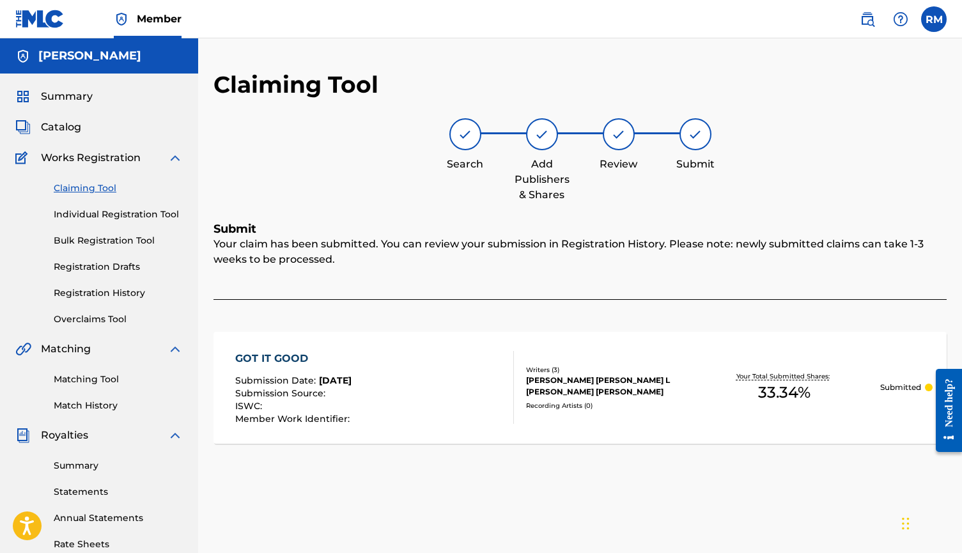
scroll to position [0, 0]
click at [74, 188] on link "Claiming Tool" at bounding box center [118, 188] width 129 height 13
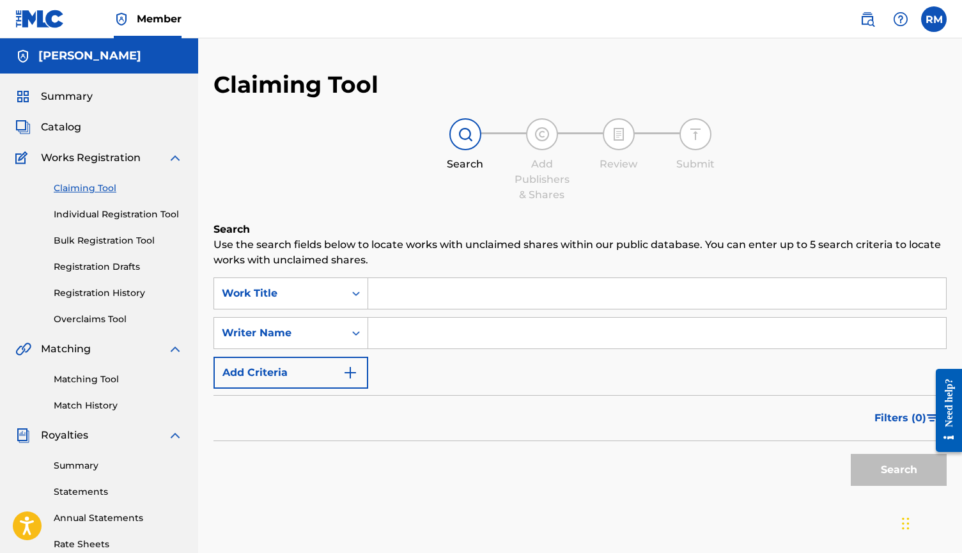
click at [430, 342] on input "Search Form" at bounding box center [657, 333] width 578 height 31
type input "[PERSON_NAME]"
click at [899, 470] on button "Search" at bounding box center [899, 470] width 96 height 32
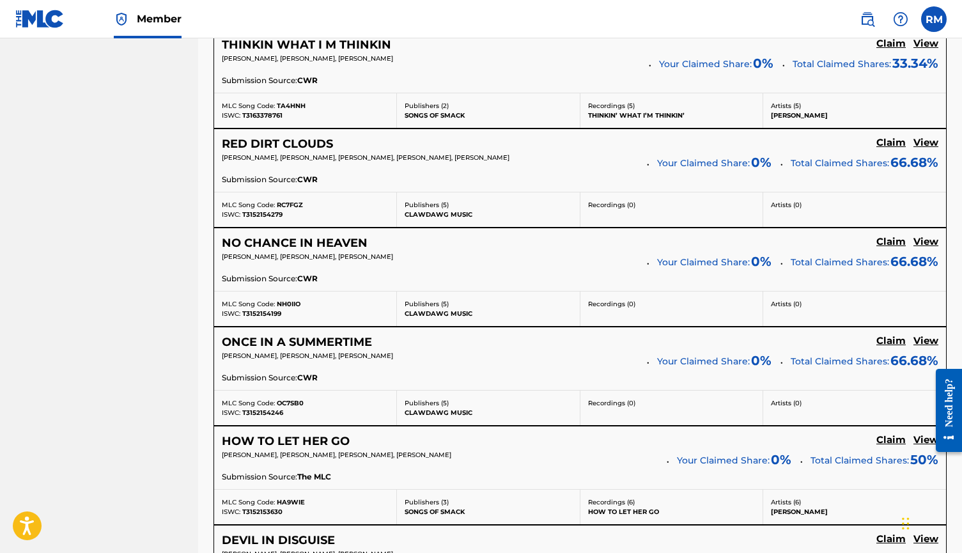
scroll to position [680, 0]
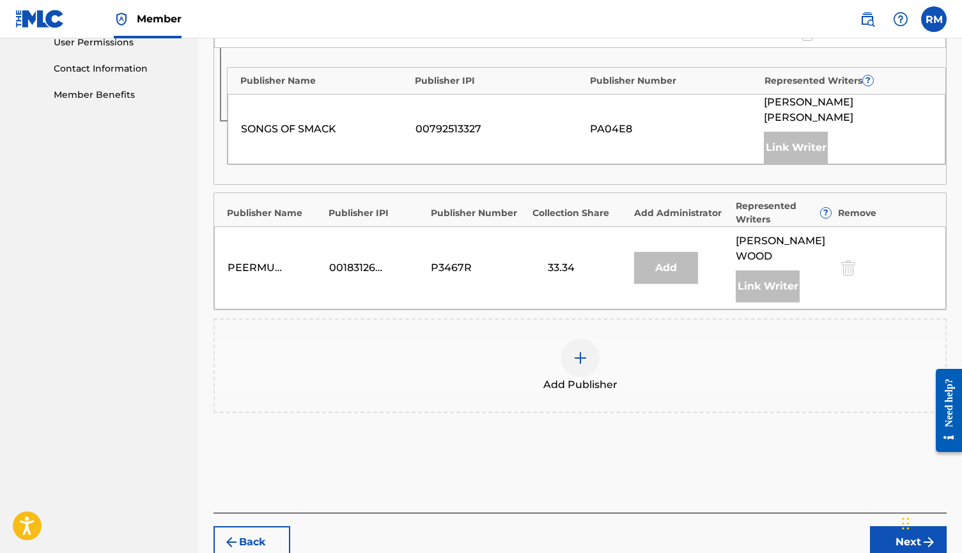
scroll to position [632, 0]
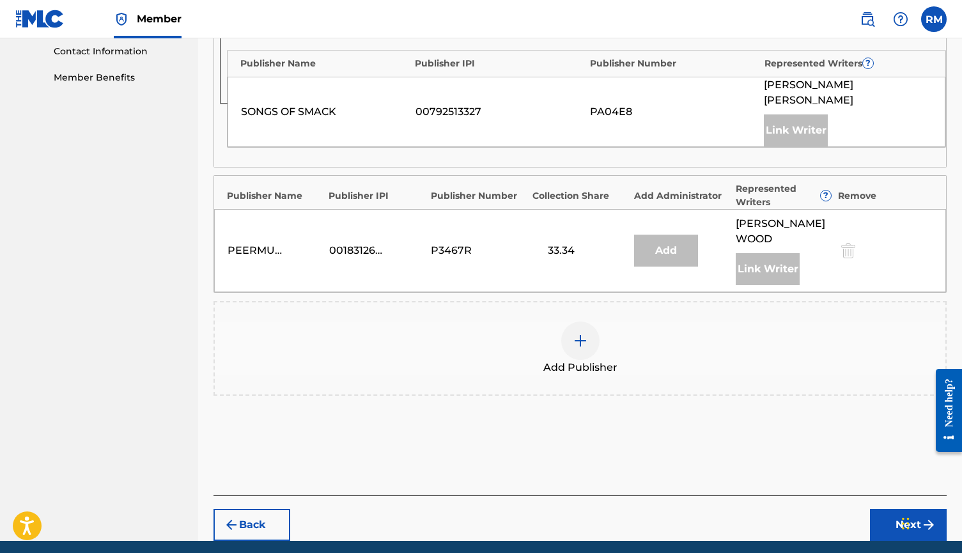
click at [589, 322] on div at bounding box center [580, 341] width 38 height 38
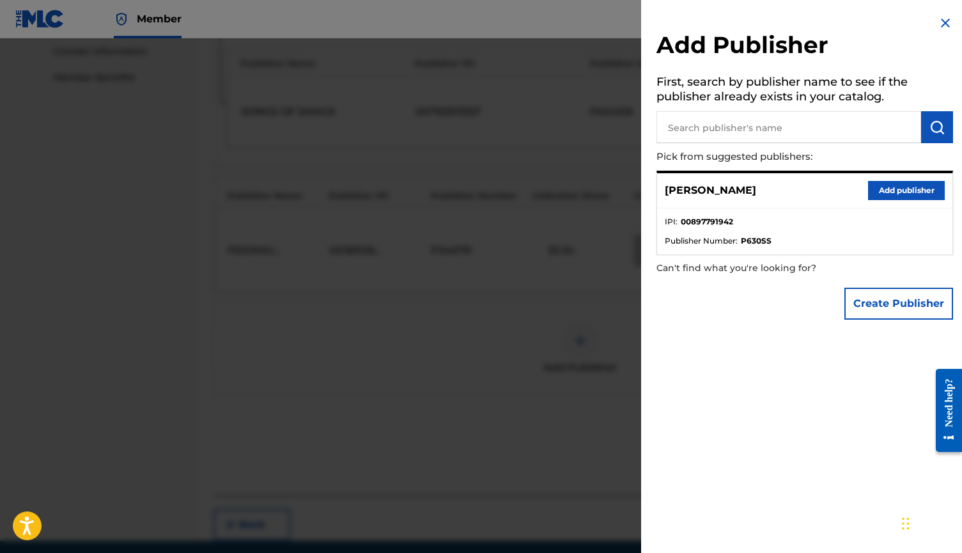
click at [877, 302] on button "Create Publisher" at bounding box center [899, 304] width 109 height 32
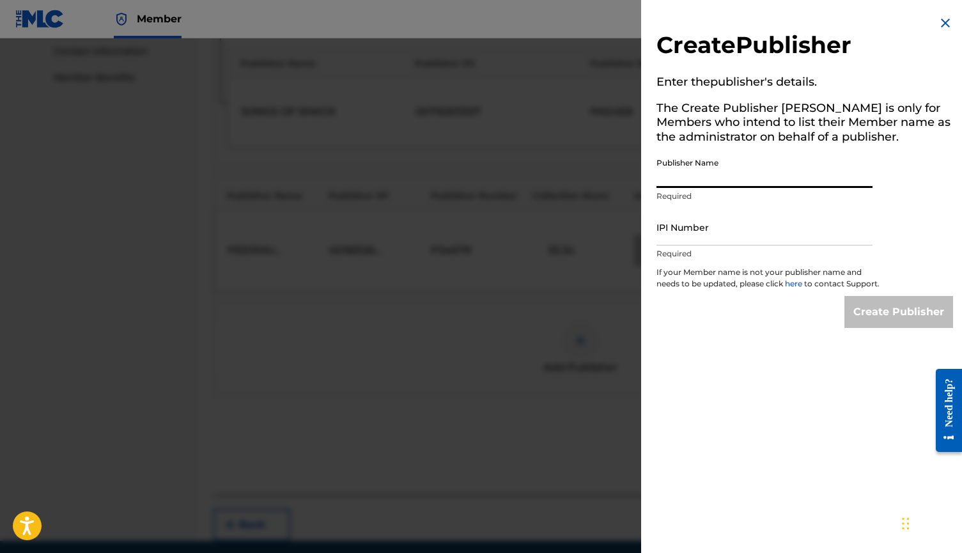
click at [696, 179] on input "Publisher Name" at bounding box center [765, 170] width 216 height 36
type input "B"
type input "Good Problems Music"
drag, startPoint x: 696, startPoint y: 179, endPoint x: 941, endPoint y: 24, distance: 289.2
click at [941, 24] on img at bounding box center [945, 22] width 15 height 15
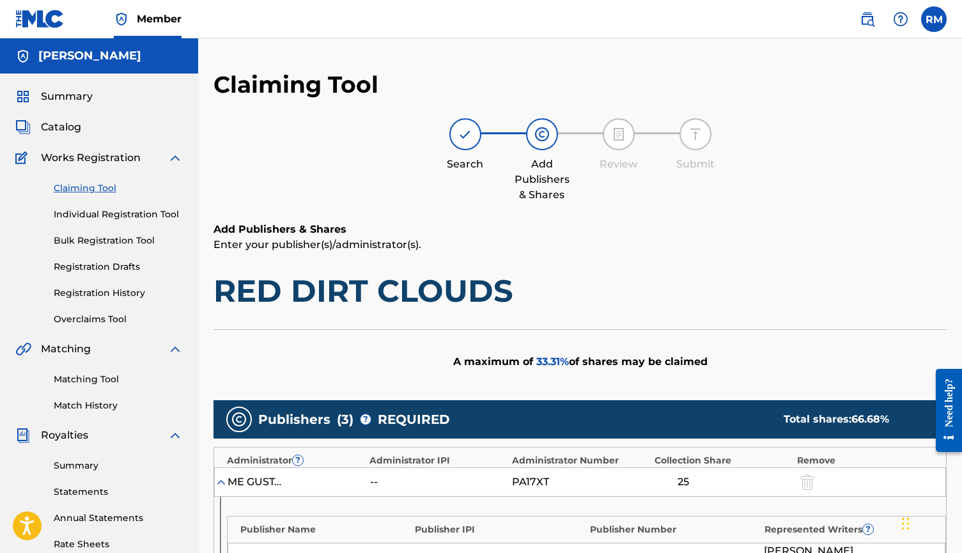
scroll to position [0, 0]
click at [67, 97] on span "Summary" at bounding box center [67, 96] width 52 height 15
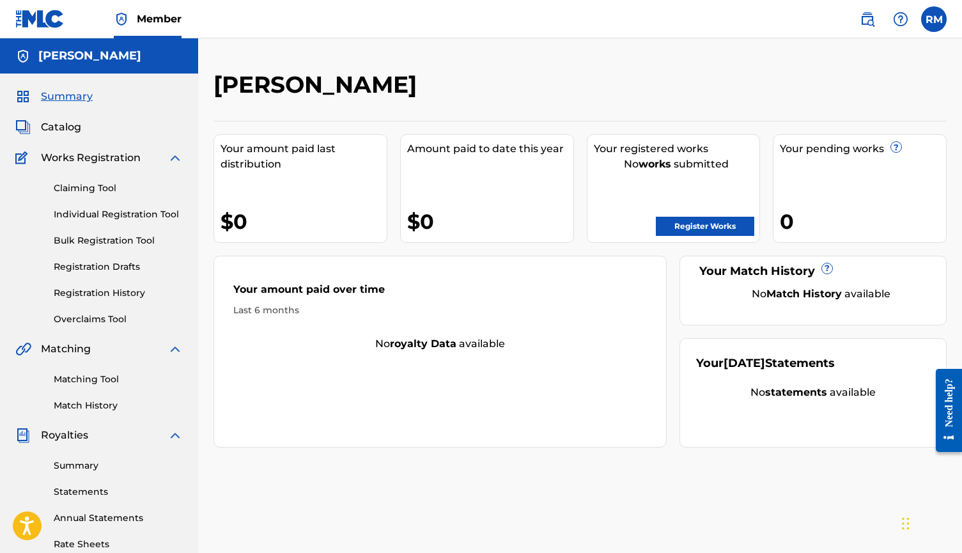
click at [931, 22] on label at bounding box center [935, 19] width 26 height 26
click at [934, 19] on input "RM [PERSON_NAME] [EMAIL_ADDRESS][DOMAIN_NAME] Notification Preferences Profile …" at bounding box center [934, 19] width 0 height 0
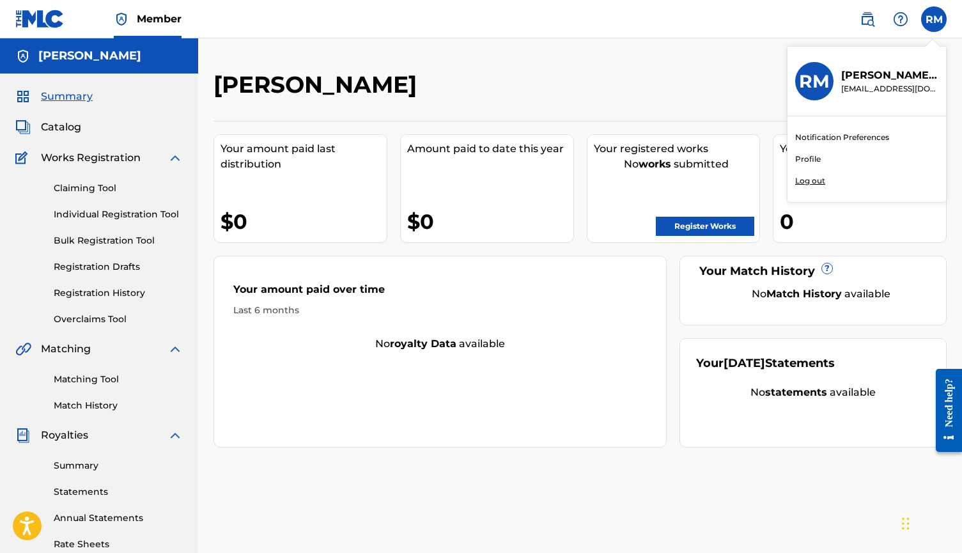
click at [809, 160] on link "Profile" at bounding box center [809, 159] width 26 height 12
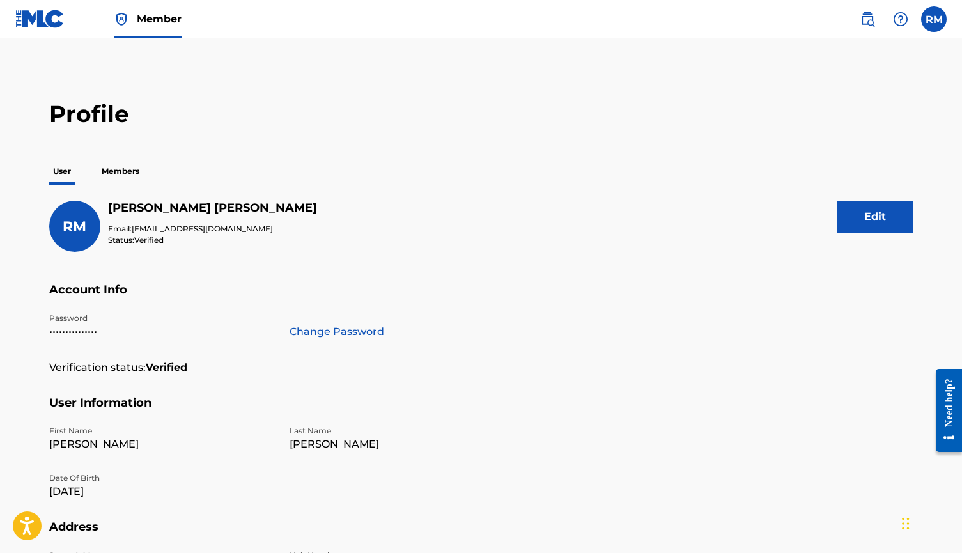
click at [120, 172] on p "Members" at bounding box center [120, 171] width 45 height 27
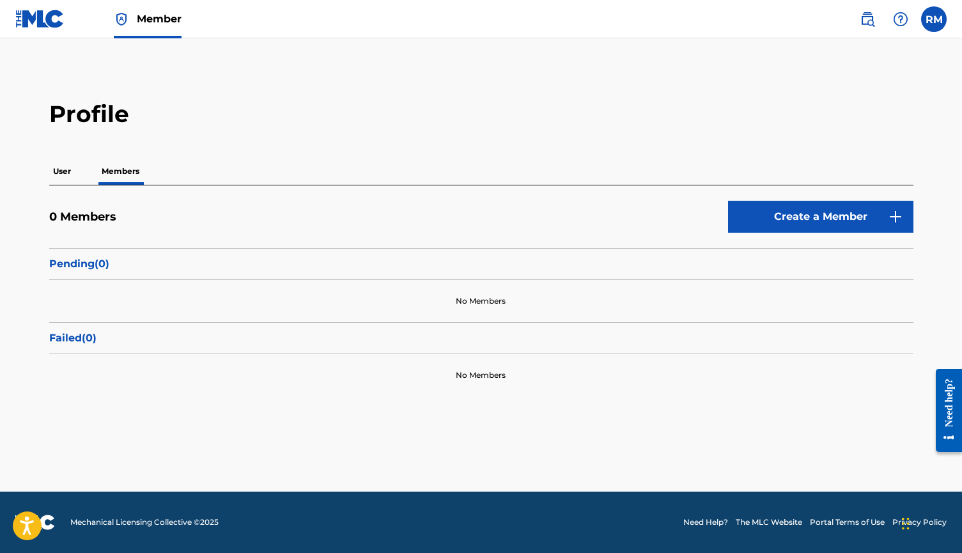
click at [790, 220] on link "Create a Member" at bounding box center [820, 217] width 185 height 32
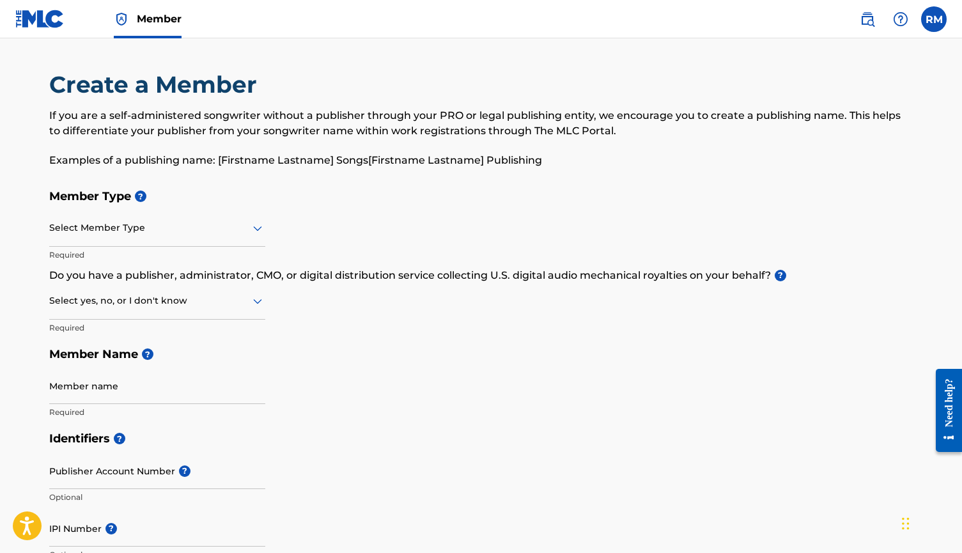
click at [230, 229] on div at bounding box center [157, 228] width 216 height 16
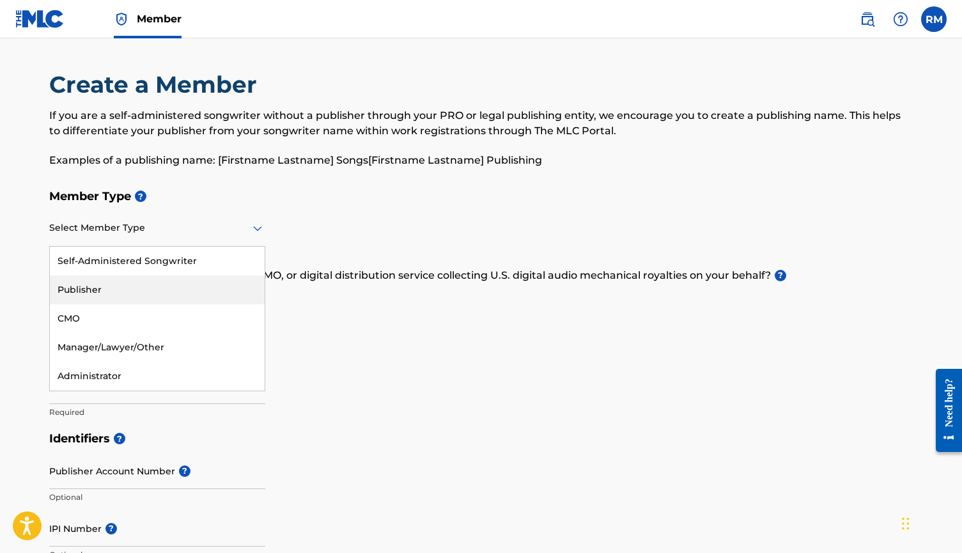
click at [145, 282] on div "Publisher" at bounding box center [157, 290] width 215 height 29
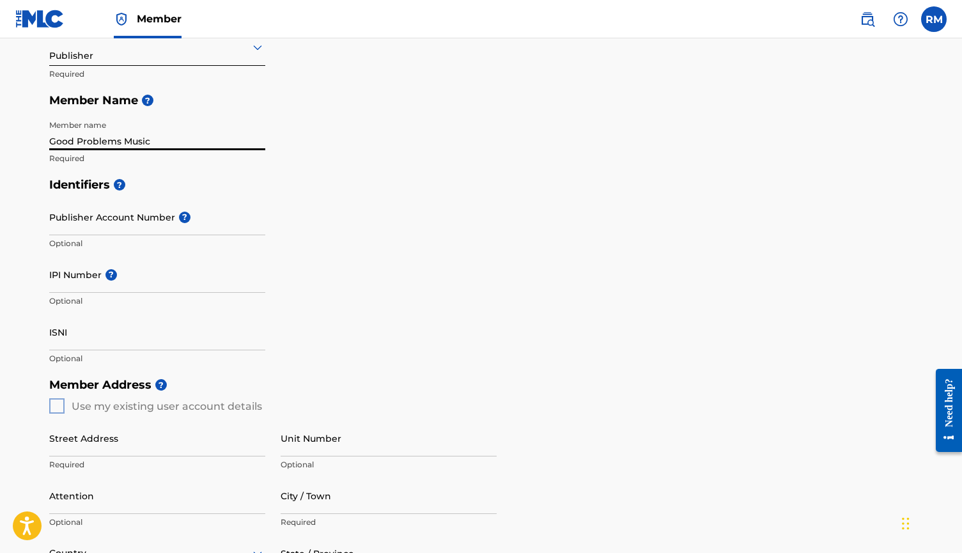
scroll to position [187, 0]
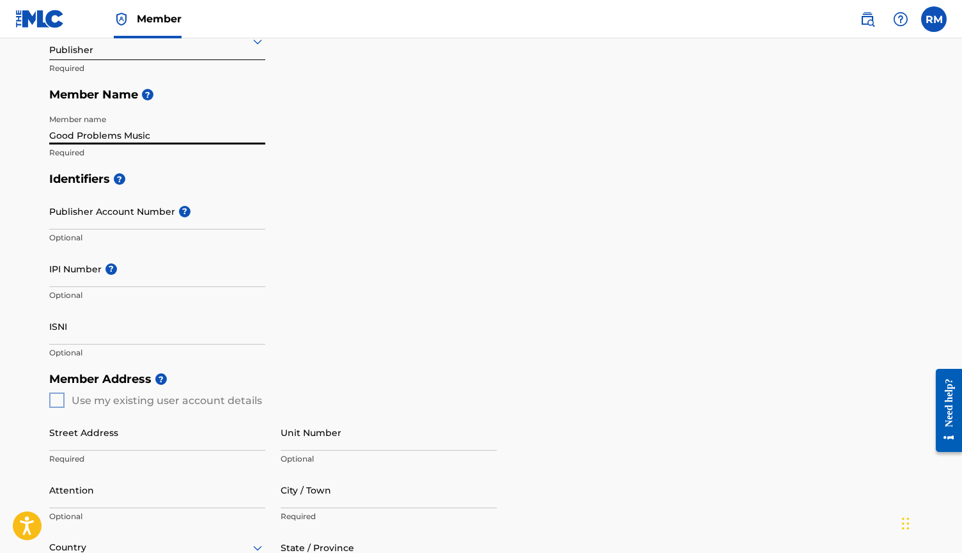
type input "Good Problems Music"
click at [72, 280] on input "IPI Number ?" at bounding box center [157, 269] width 216 height 36
paste input "01302043521"
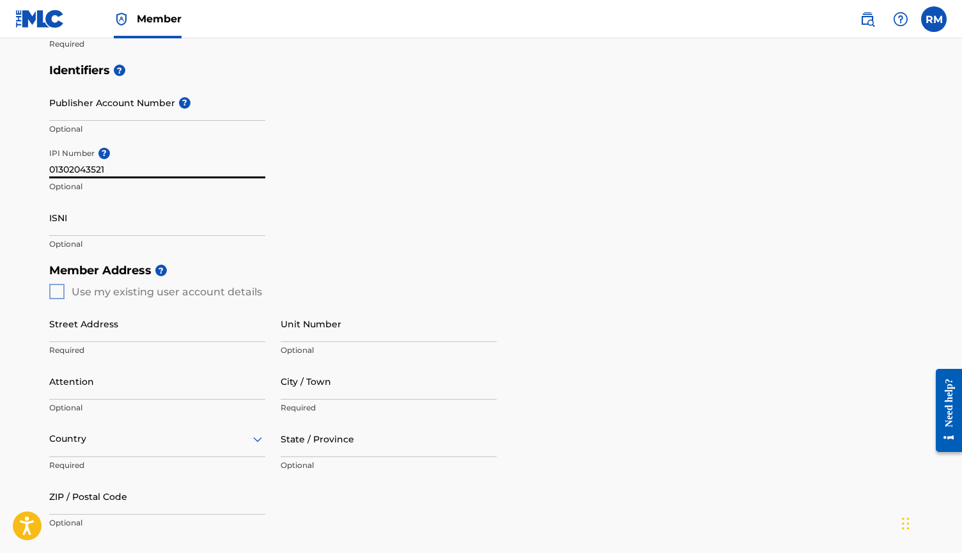
scroll to position [296, 0]
type input "01302043521"
click at [56, 291] on div "Member Address ? Use my existing user account details Street Address Required U…" at bounding box center [481, 402] width 865 height 292
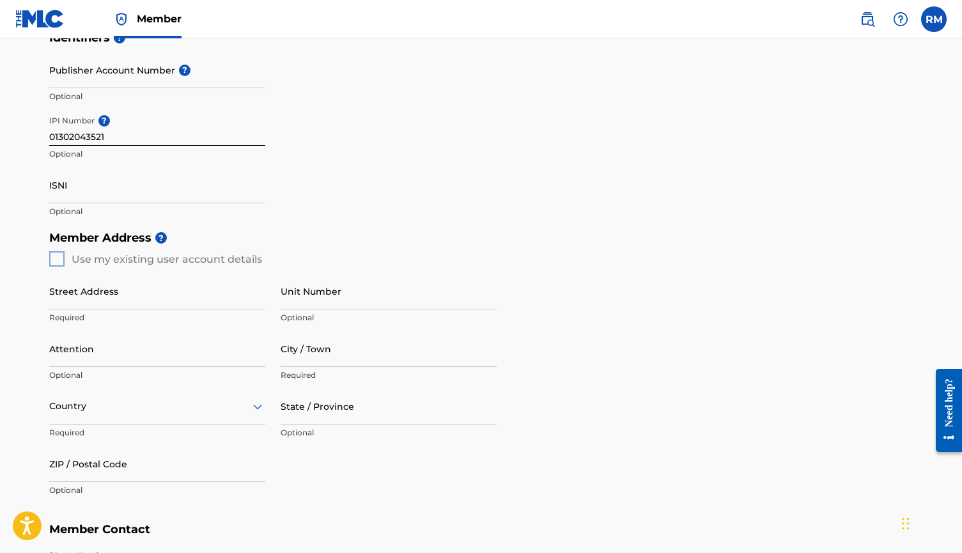
scroll to position [338, 0]
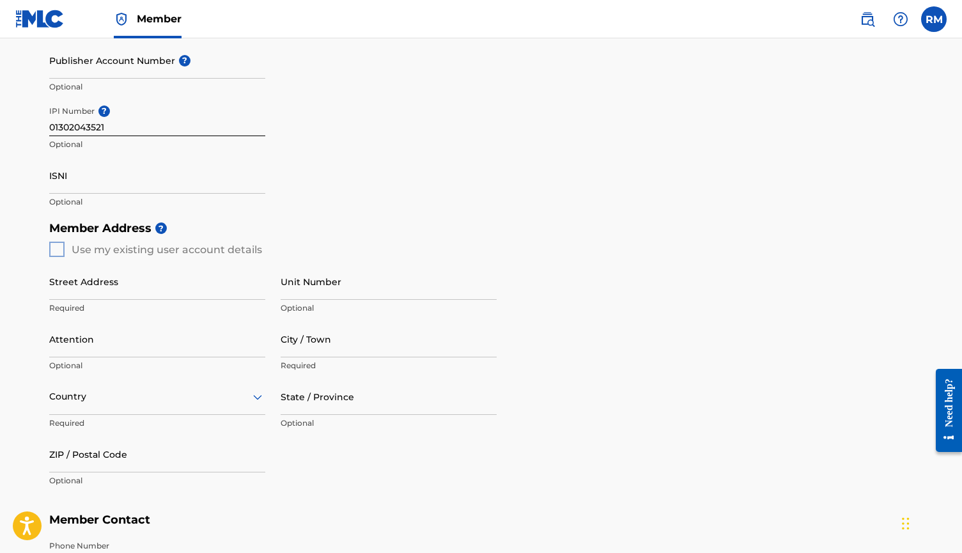
click at [57, 246] on div "Member Address ? Use my existing user account details Street Address Required U…" at bounding box center [481, 361] width 865 height 292
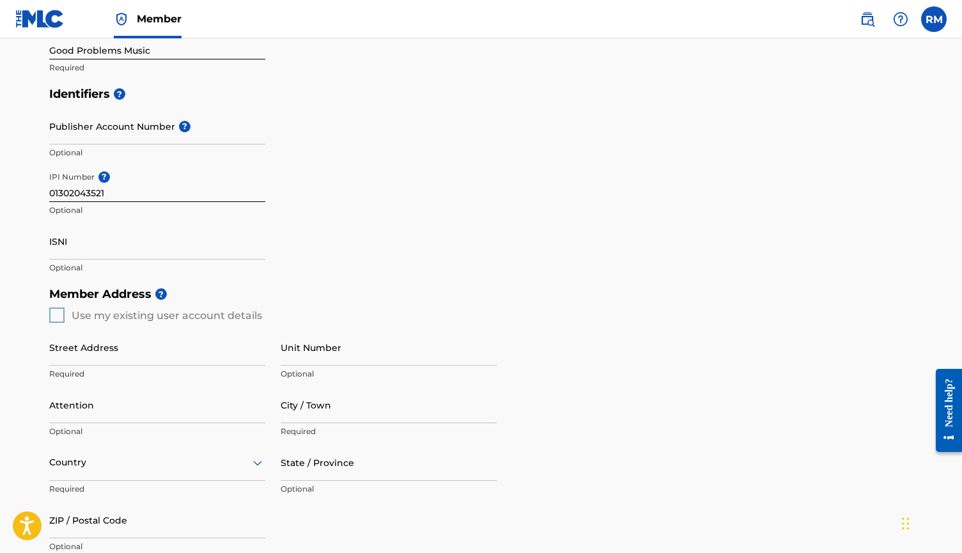
scroll to position [262, 0]
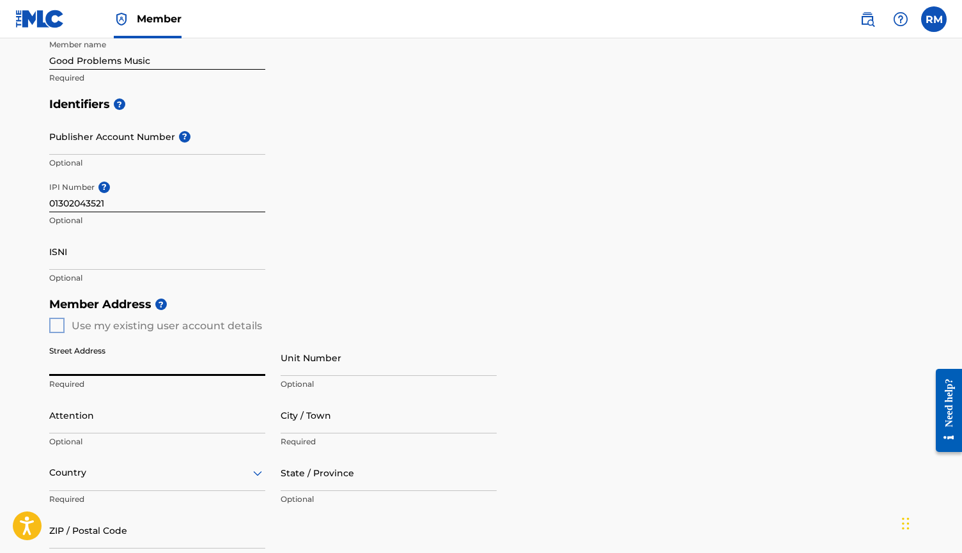
click at [363, 263] on div "Identifiers ? Publisher Account Number ? Optional IPI Number ? 01302043521 Opti…" at bounding box center [481, 191] width 865 height 200
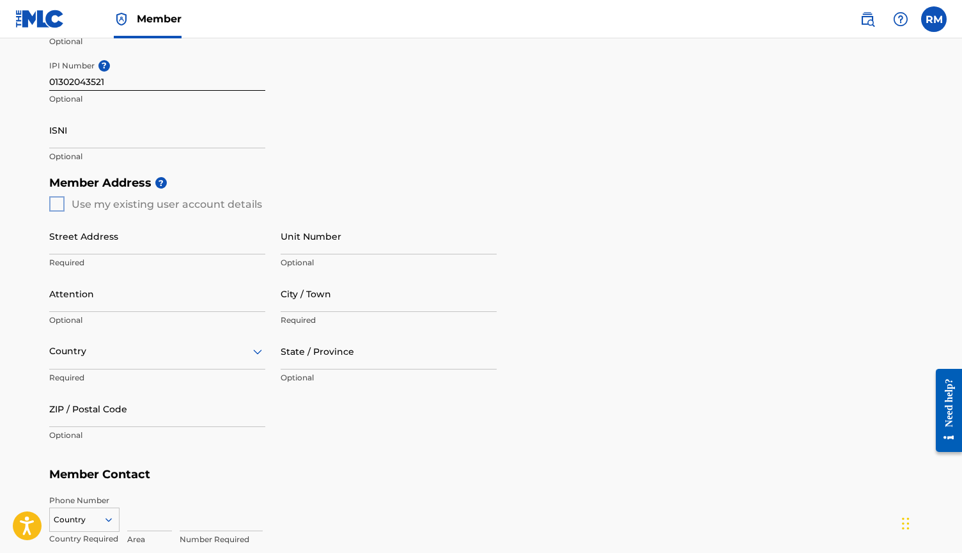
scroll to position [386, 0]
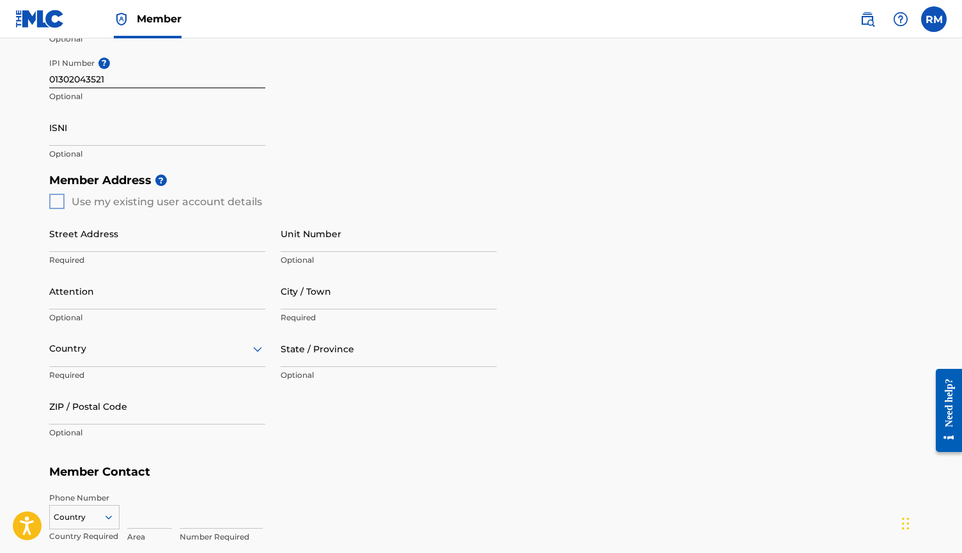
click at [55, 199] on div "Member Address ? Use my existing user account details Street Address Required U…" at bounding box center [481, 313] width 865 height 292
click at [72, 237] on input "Street Address" at bounding box center [157, 234] width 216 height 36
type input "[STREET_ADDRESS]"
click at [112, 355] on div "Country" at bounding box center [157, 349] width 216 height 36
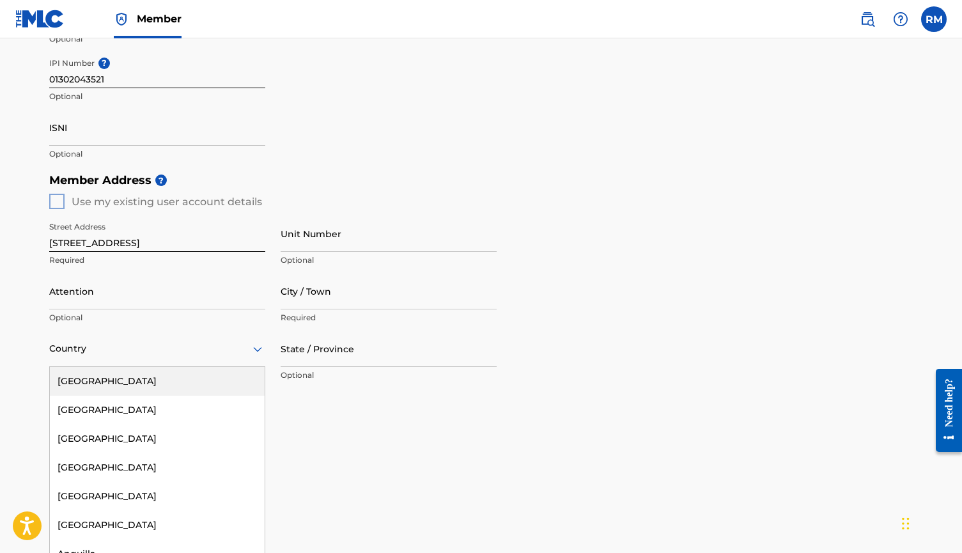
scroll to position [391, 0]
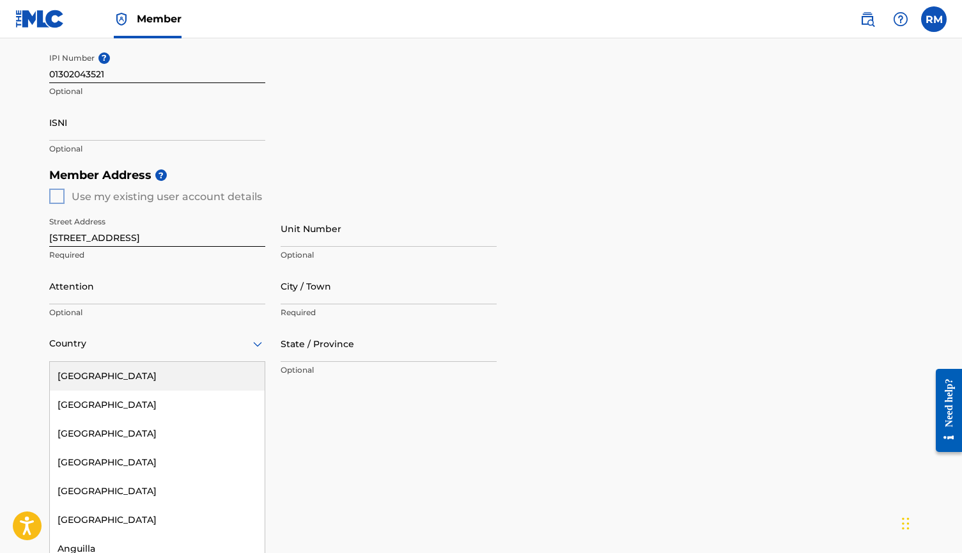
click at [102, 373] on div "[GEOGRAPHIC_DATA]" at bounding box center [157, 376] width 215 height 29
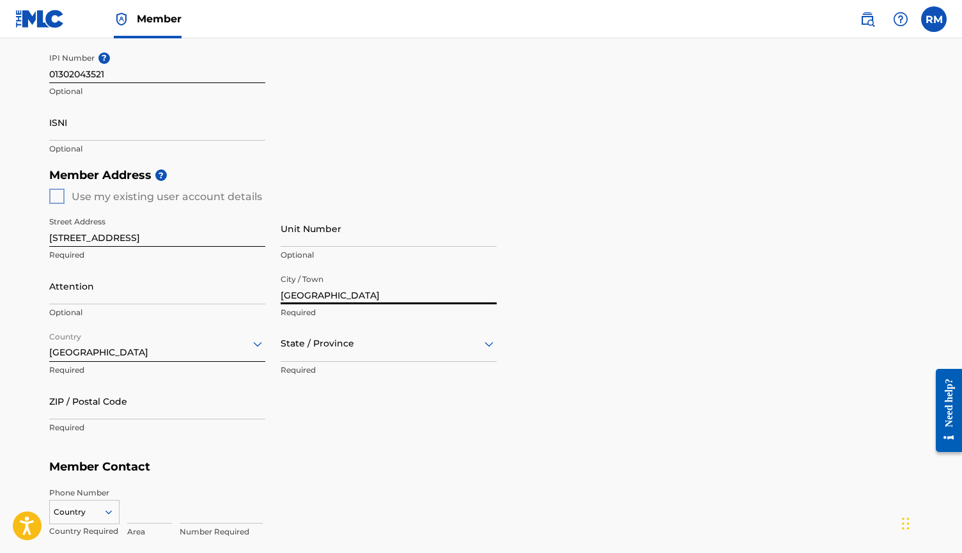
type input "[GEOGRAPHIC_DATA]"
click at [420, 349] on div at bounding box center [389, 344] width 216 height 16
type input "ten"
click at [347, 381] on div "[US_STATE]" at bounding box center [388, 376] width 215 height 29
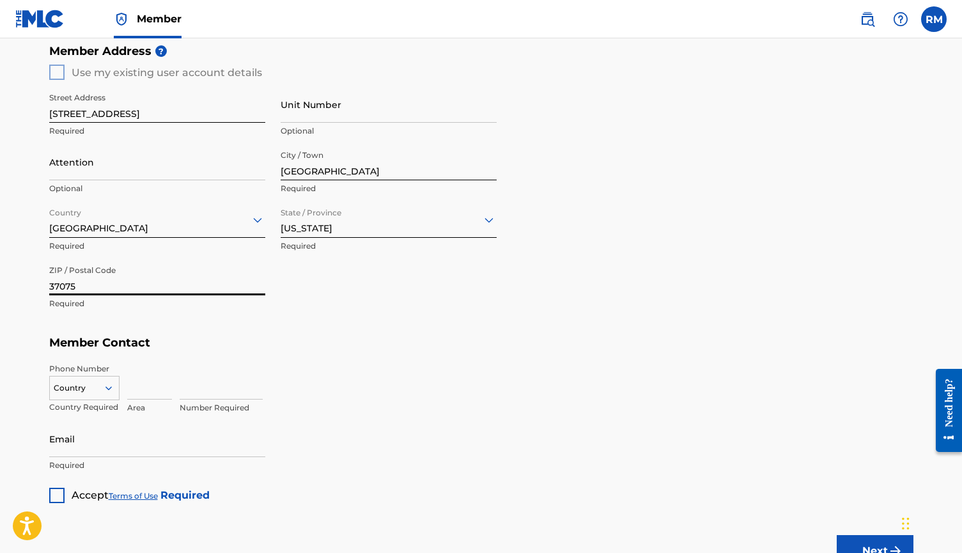
scroll to position [525, 0]
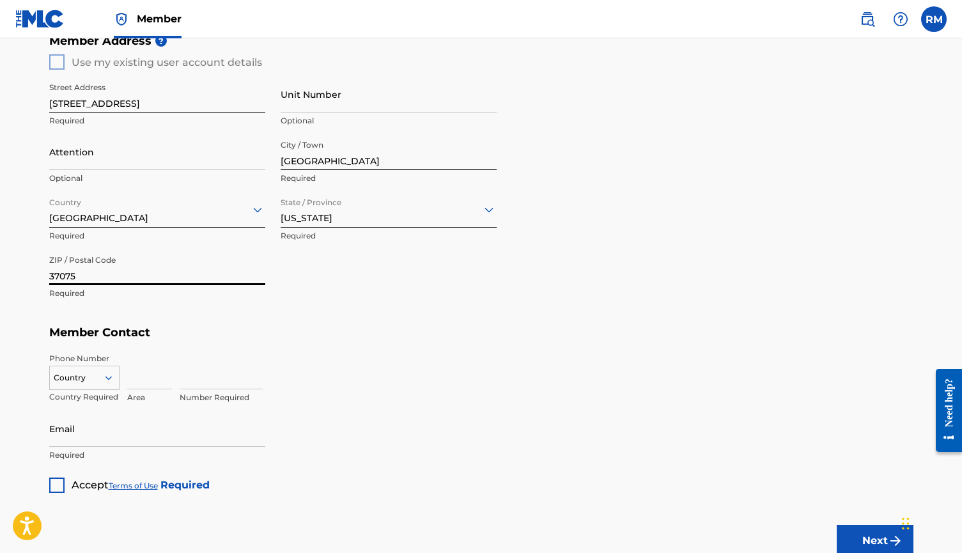
type input "37075"
click at [106, 377] on div "US, [GEOGRAPHIC_DATA] +1, 1 of 216. 216 results available. Use Up and Down to c…" at bounding box center [84, 375] width 70 height 19
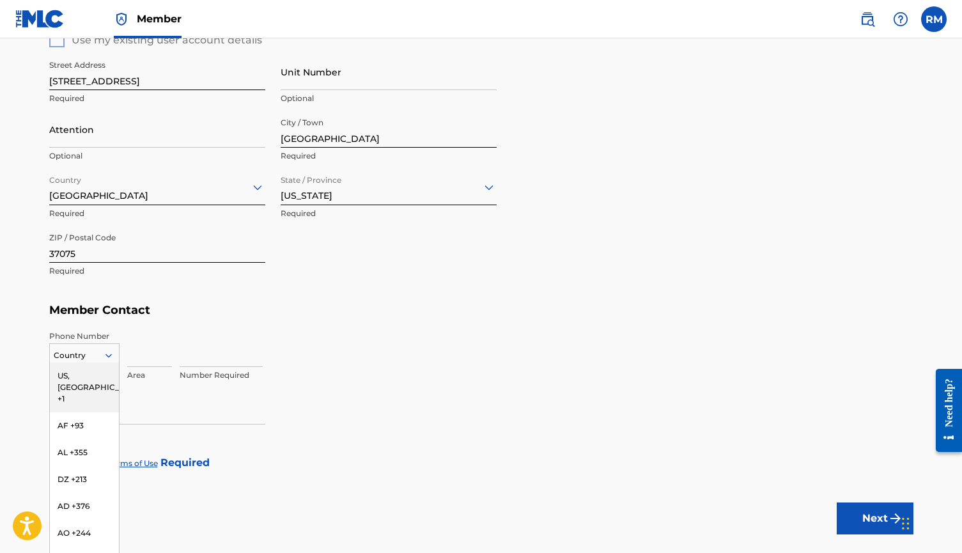
click at [87, 375] on div "US, [GEOGRAPHIC_DATA] +1" at bounding box center [84, 388] width 69 height 50
click at [141, 356] on input at bounding box center [149, 349] width 45 height 36
type input "352"
type input "9896597"
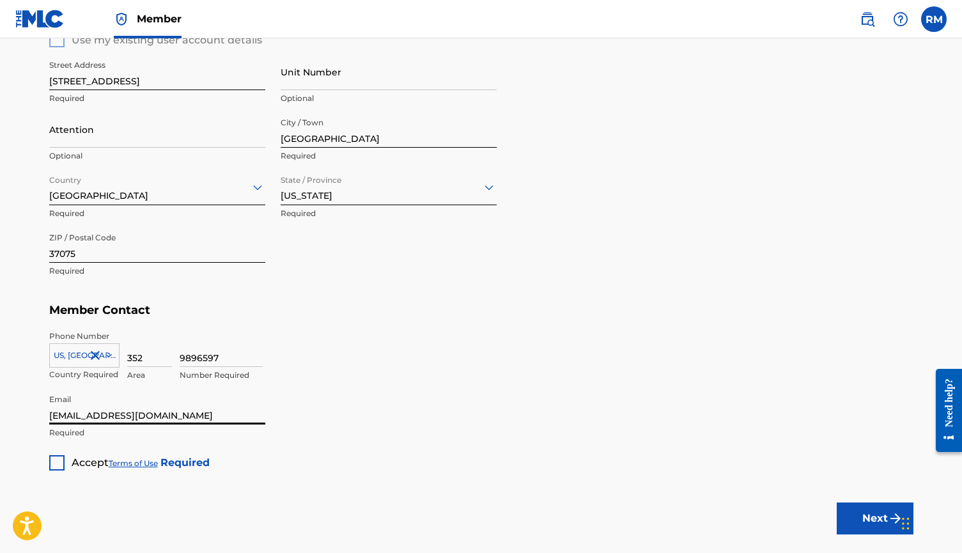
type input "[EMAIL_ADDRESS][DOMAIN_NAME]"
click at [60, 462] on div at bounding box center [56, 462] width 15 height 15
click at [862, 522] on button "Next" at bounding box center [875, 519] width 77 height 32
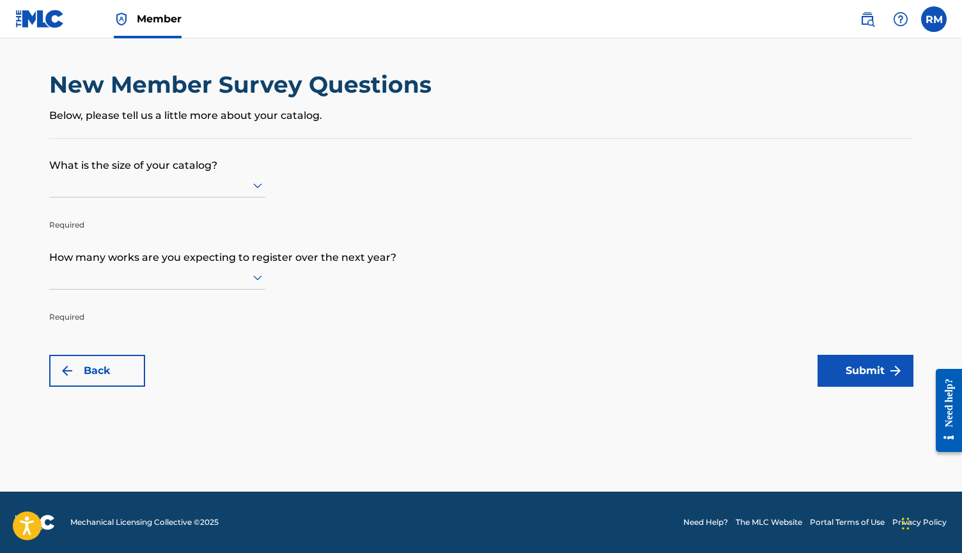
click at [250, 198] on div at bounding box center [157, 185] width 216 height 24
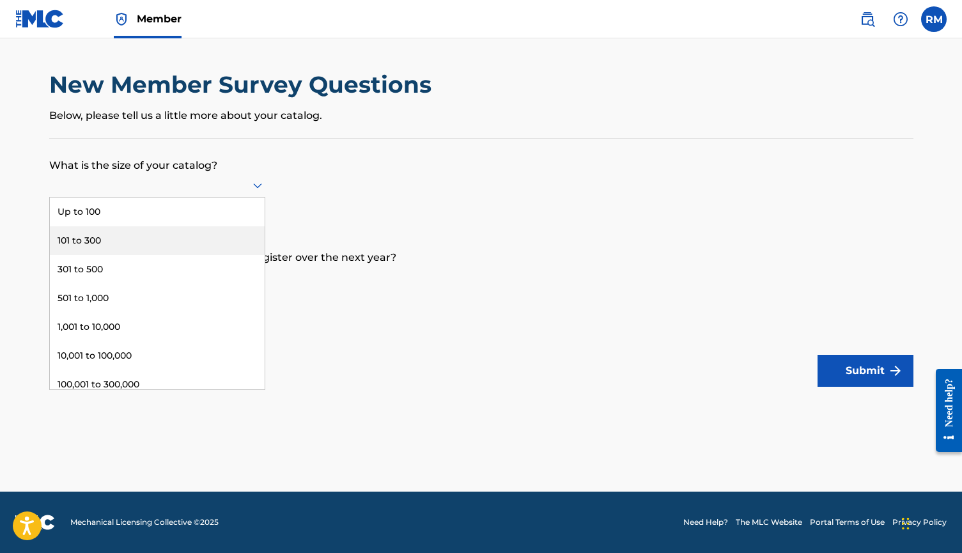
click at [159, 254] on div "101 to 300" at bounding box center [157, 240] width 215 height 29
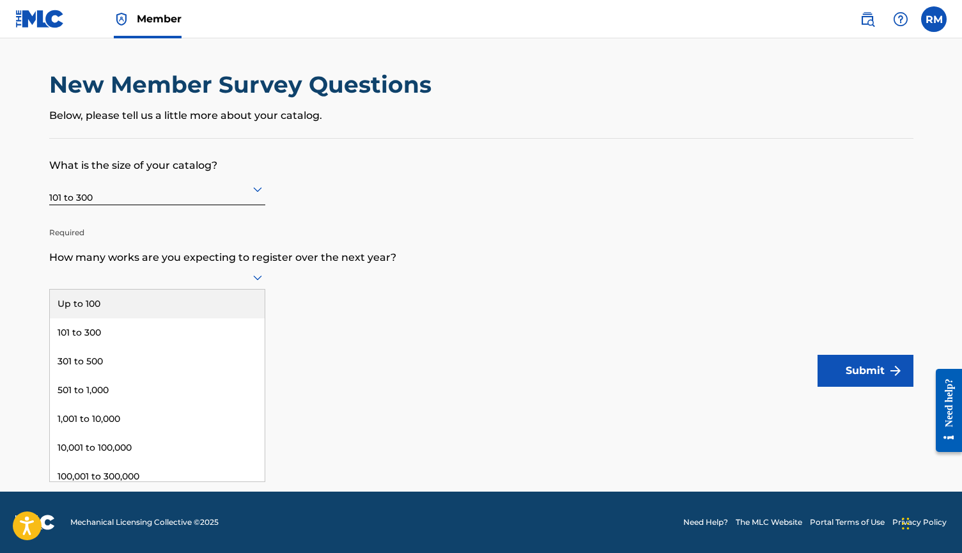
click at [243, 285] on div at bounding box center [157, 277] width 216 height 16
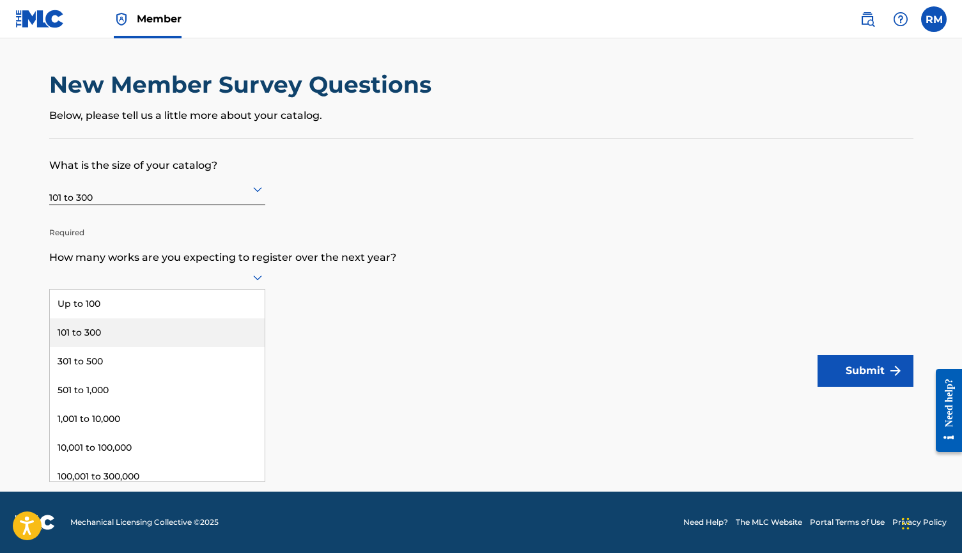
click at [130, 342] on div "101 to 300" at bounding box center [157, 332] width 215 height 29
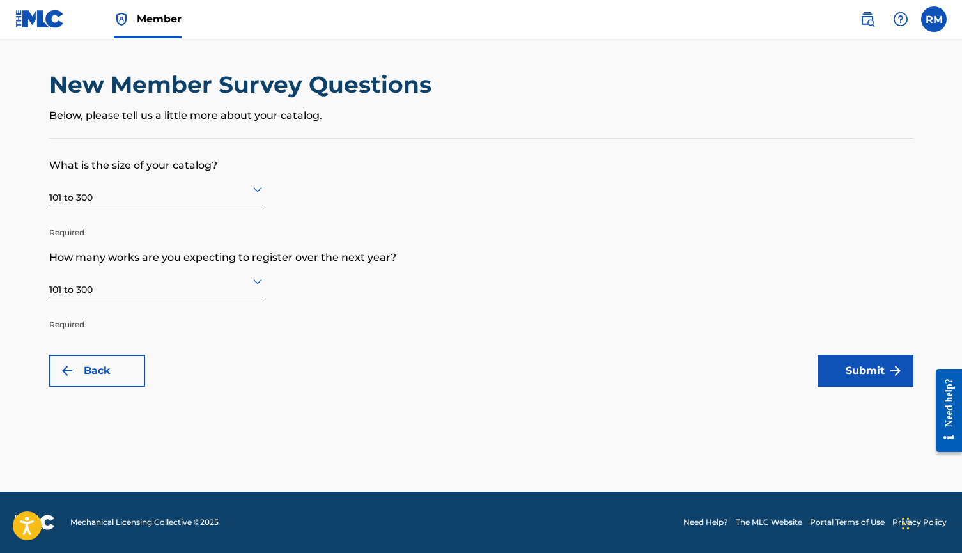
click at [854, 368] on button "Submit" at bounding box center [866, 371] width 96 height 32
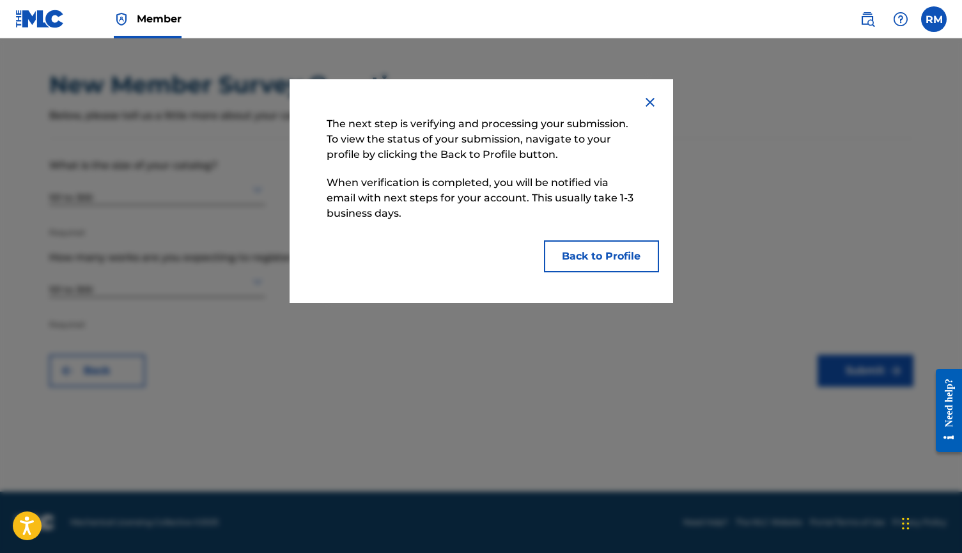
click at [603, 255] on button "Back to Profile" at bounding box center [601, 256] width 115 height 32
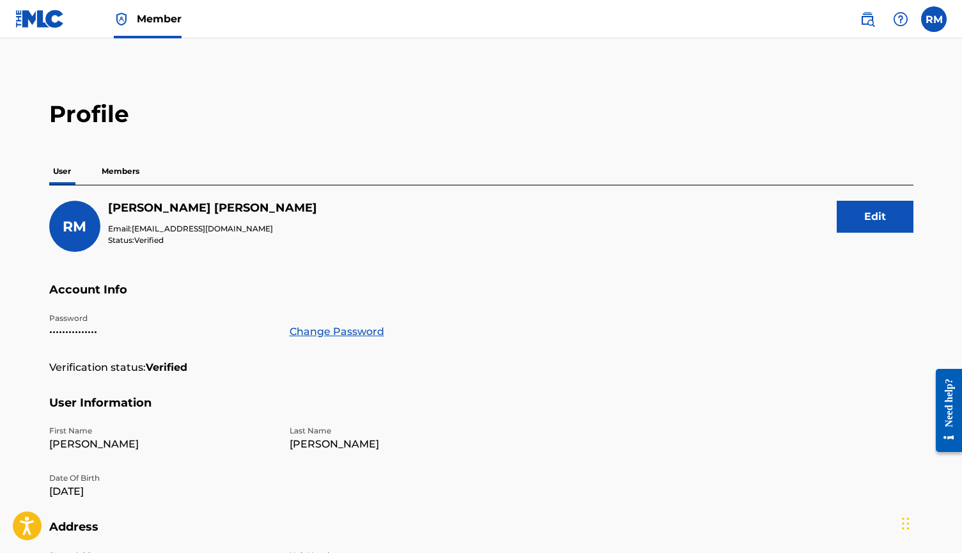
click at [27, 19] on img at bounding box center [39, 19] width 49 height 19
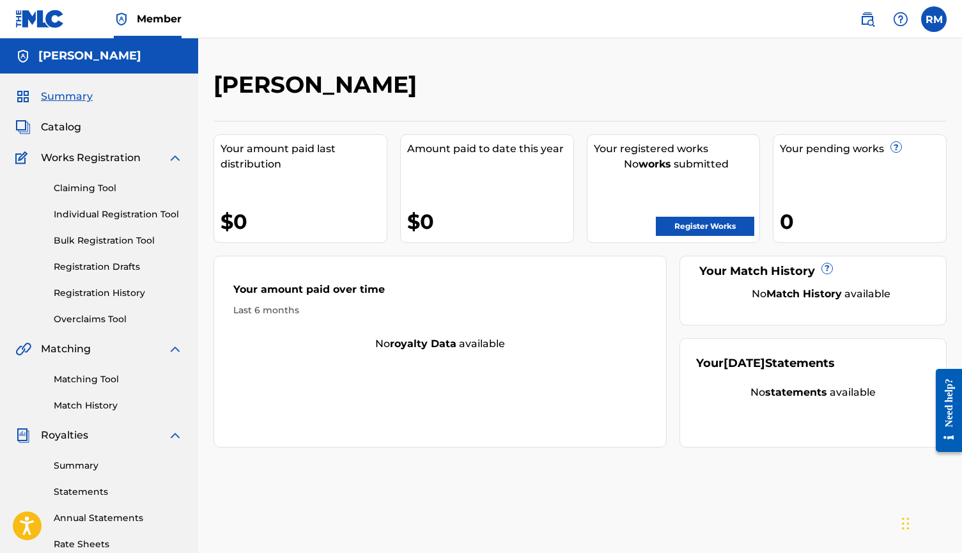
click at [938, 25] on label at bounding box center [935, 19] width 26 height 26
click at [934, 19] on input "RM [PERSON_NAME] [EMAIL_ADDRESS][DOMAIN_NAME] Notification Preferences Profile …" at bounding box center [934, 19] width 0 height 0
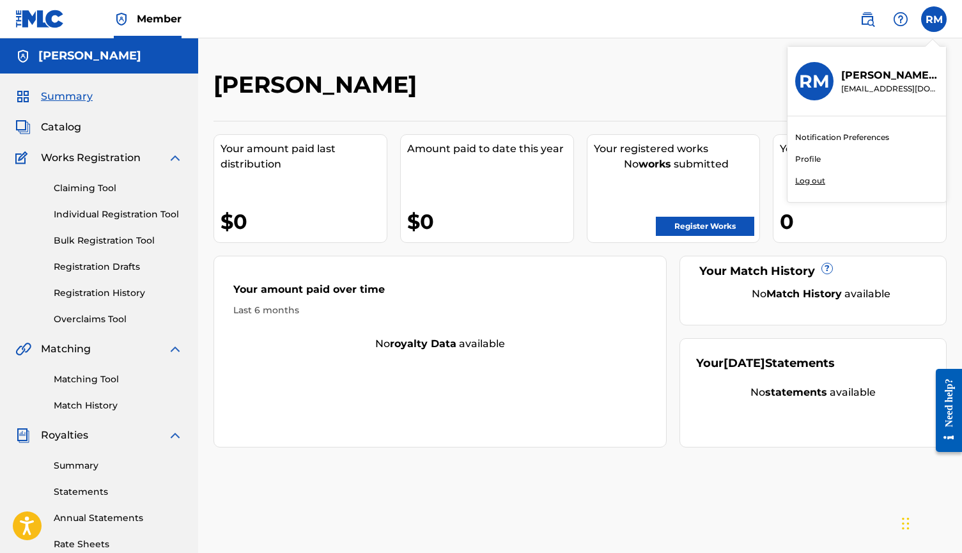
click at [812, 180] on p "Log out" at bounding box center [811, 181] width 30 height 12
click at [934, 19] on input "RM [PERSON_NAME] [EMAIL_ADDRESS][DOMAIN_NAME] Notification Preferences Profile …" at bounding box center [934, 19] width 0 height 0
